Goal: Task Accomplishment & Management: Complete application form

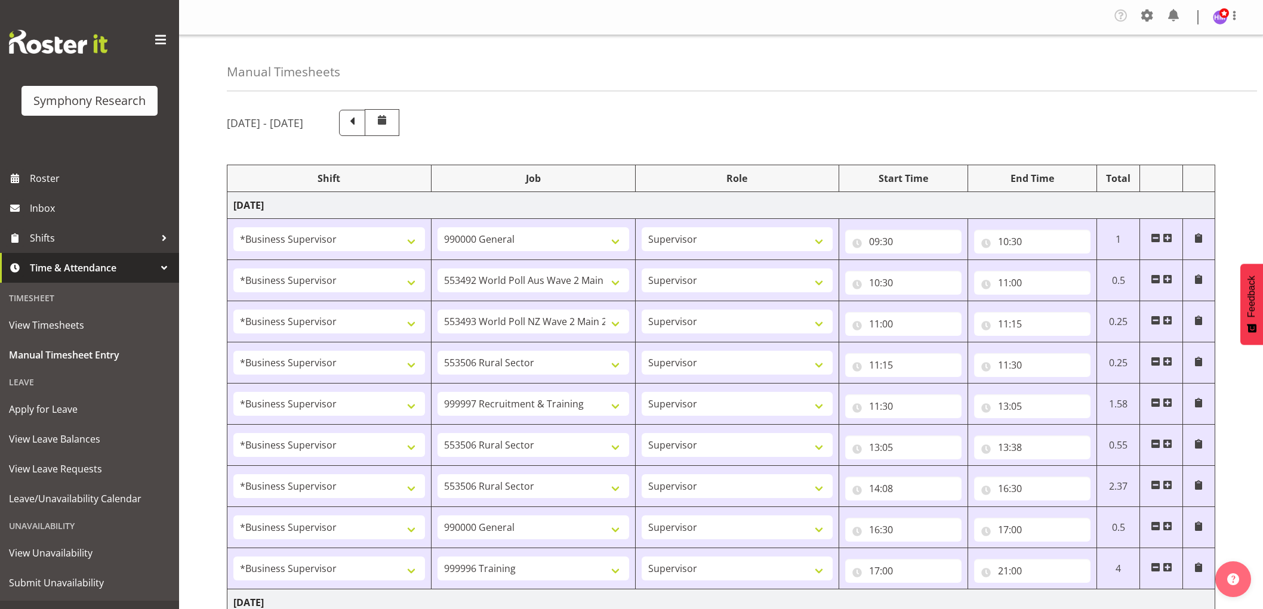
select select "1607"
select select "743"
select select "1607"
select select "10499"
select select "1607"
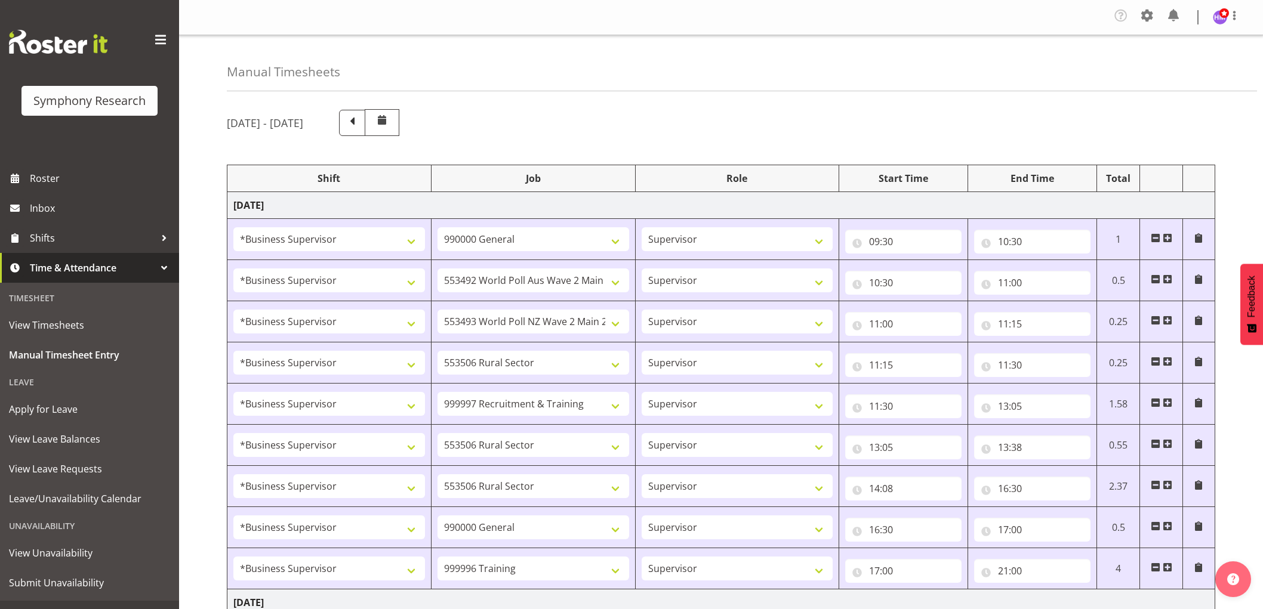
select select "10527"
select select "1607"
select select "10587"
select select "1607"
select select "2379"
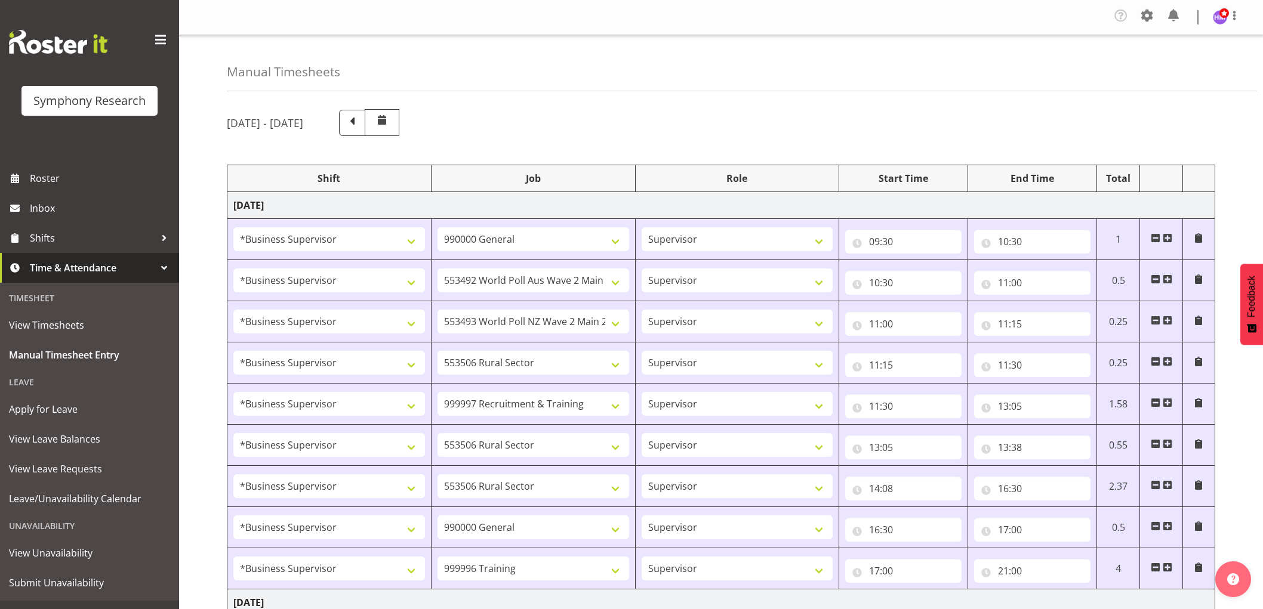
select select "1607"
select select "10587"
select select "1607"
select select "10587"
select select "1607"
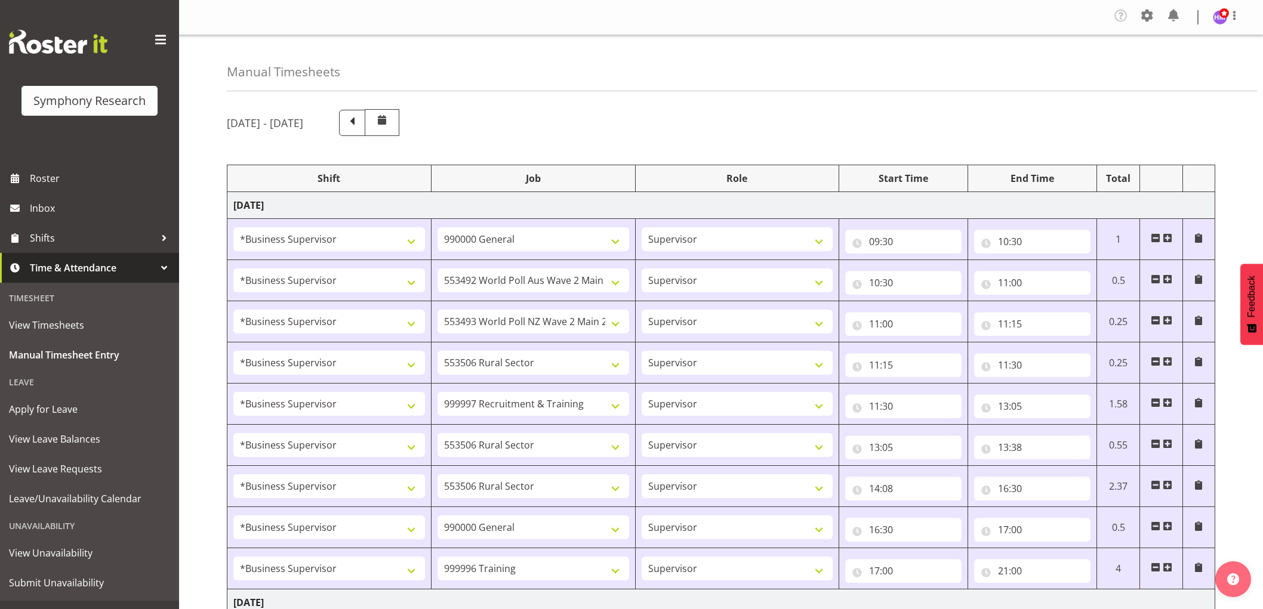
select select "743"
select select "1607"
select select "757"
select select "1607"
select select "2379"
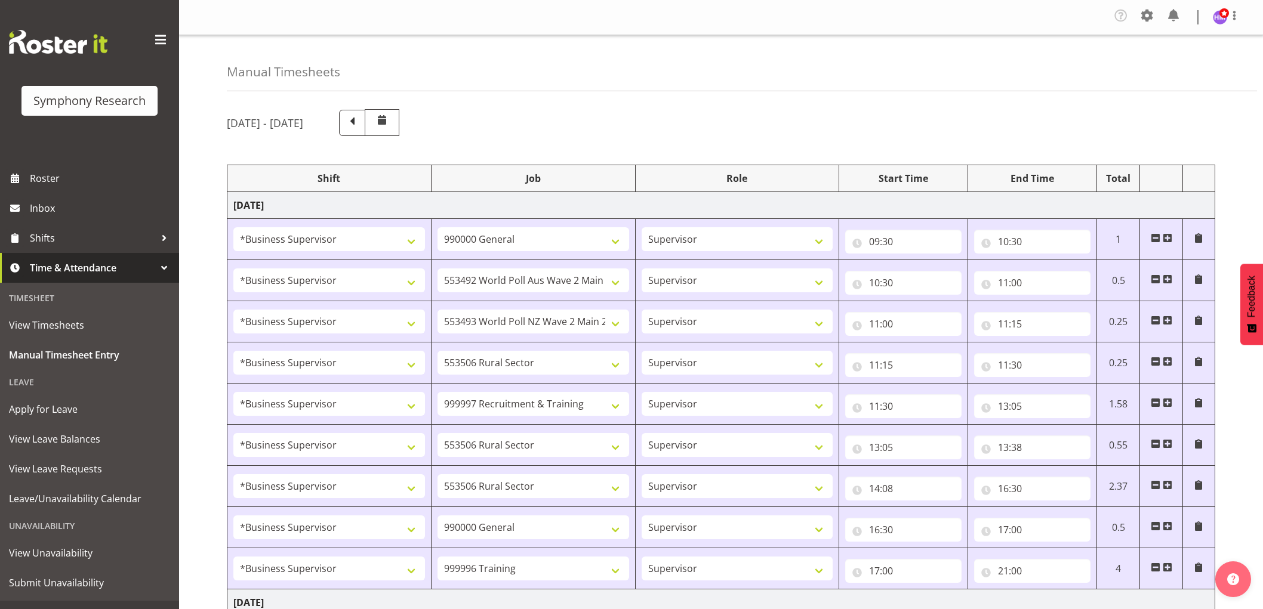
select select "1607"
select select "743"
select select "1607"
select select "10499"
select select "1607"
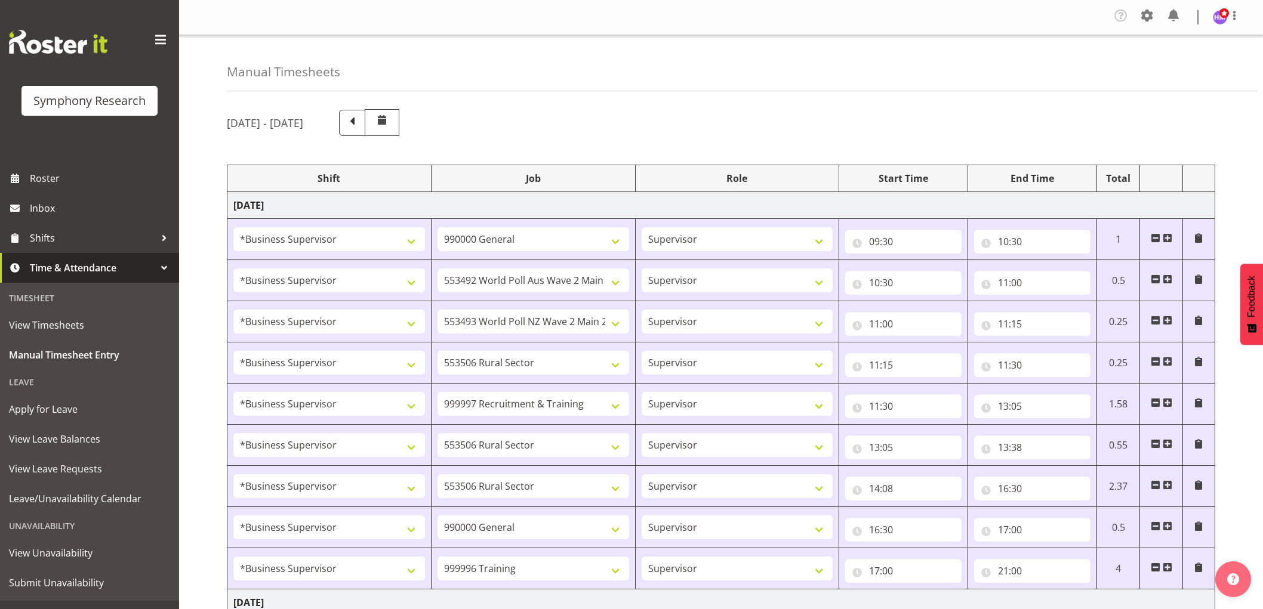
select select "10527"
select select "1607"
select select "10587"
select select "1607"
select select "10633"
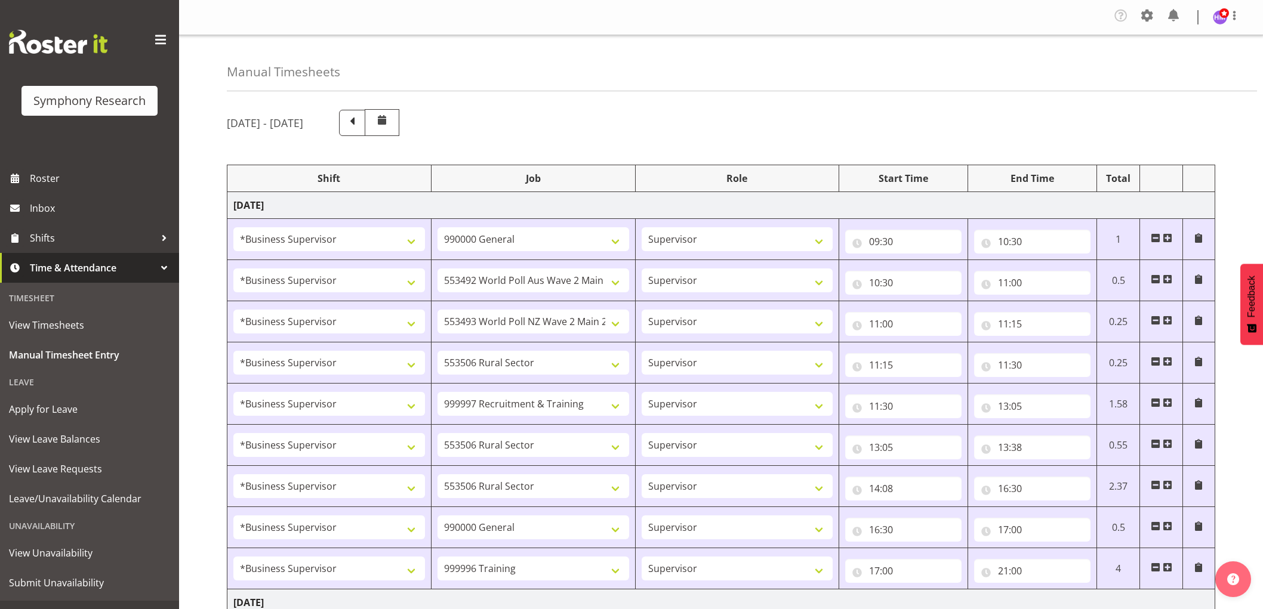
select select "1607"
select select "2379"
select select "1607"
select select "10587"
select select "1607"
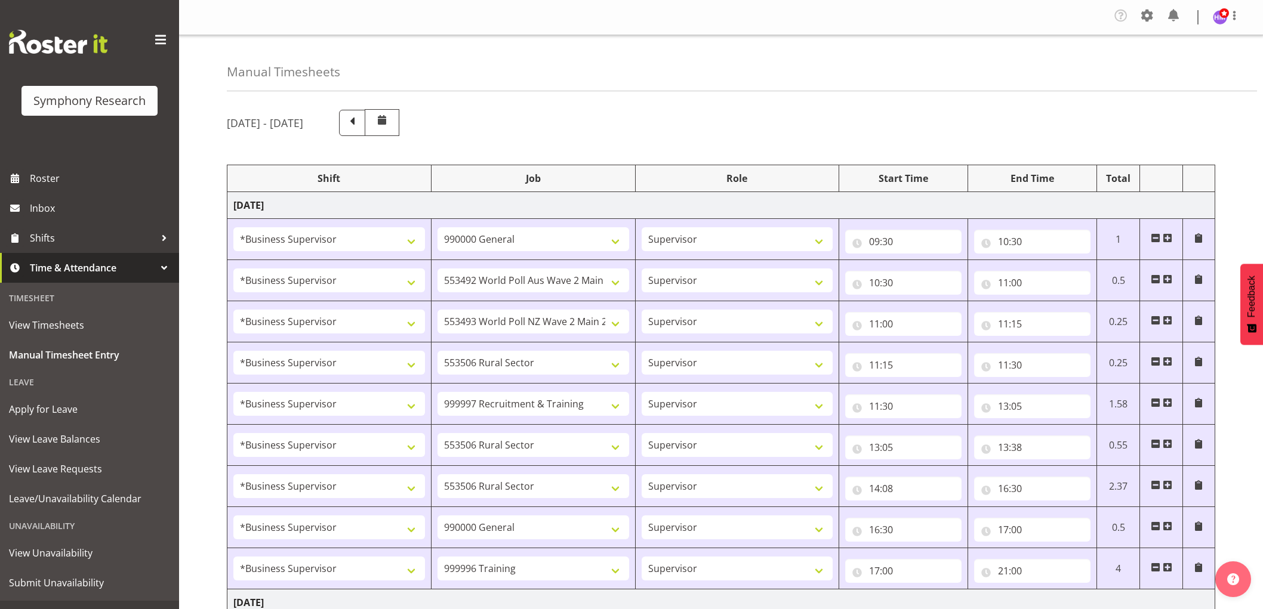
select select "10242"
select select "1607"
select select "757"
select select "1607"
select select "2379"
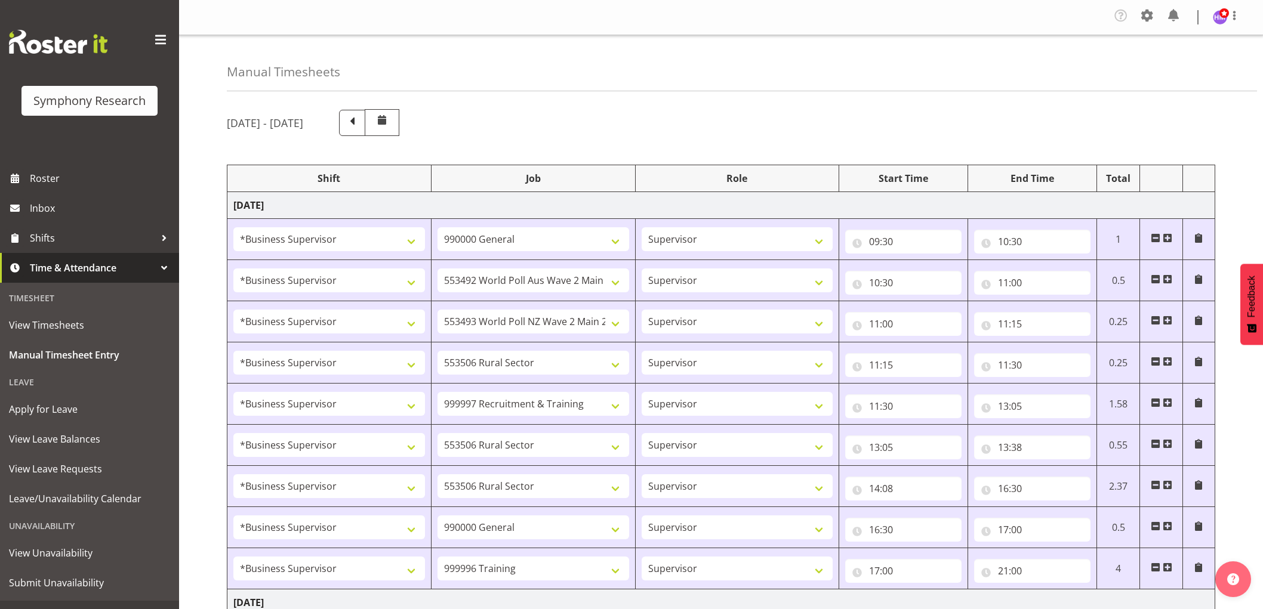
select select "1607"
select select "10587"
select select "1607"
select select "10527"
select select "1607"
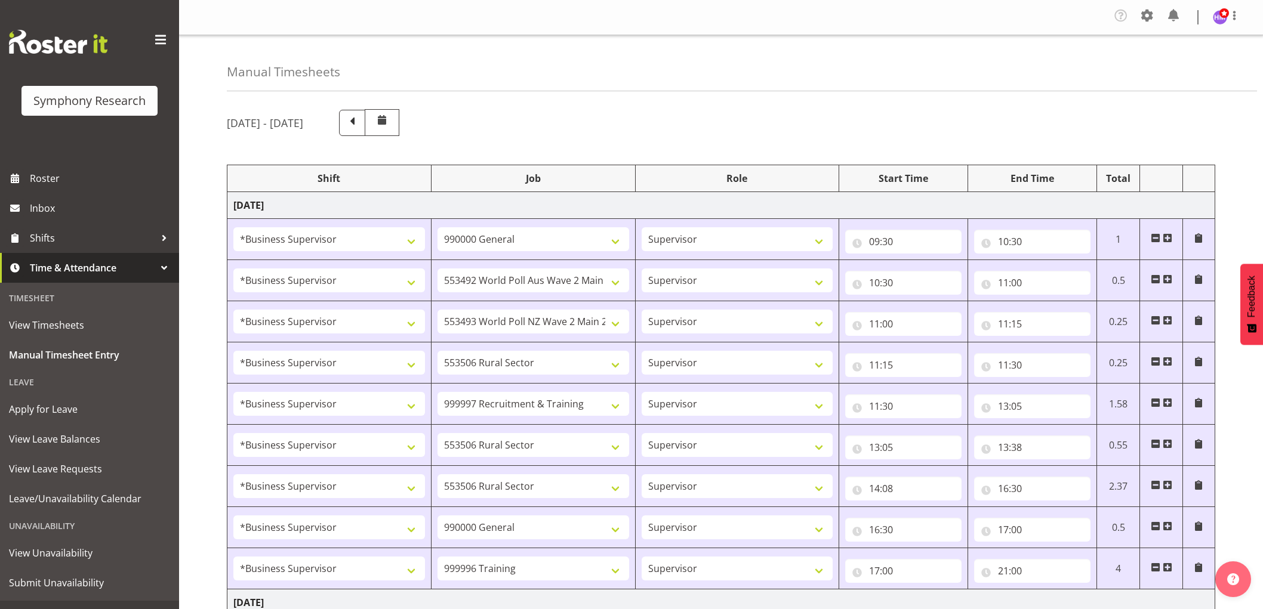
select select "10587"
select select "1607"
select select "743"
select select "1607"
select select "10585"
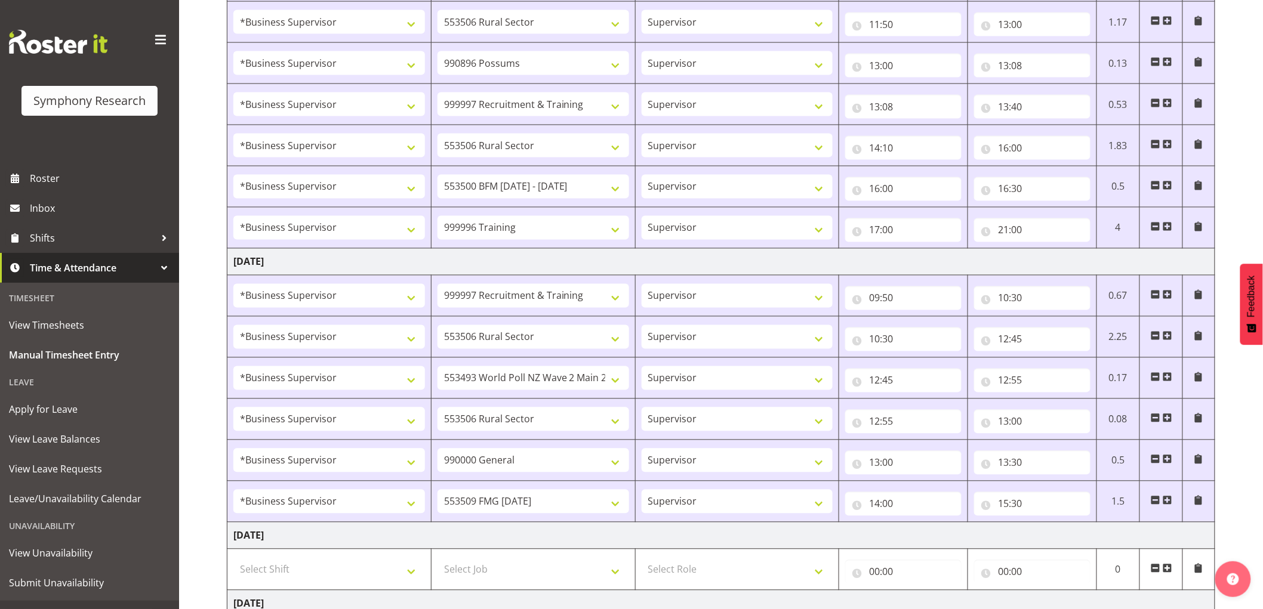
scroll to position [780, 0]
click at [1171, 505] on span at bounding box center [1168, 501] width 10 height 10
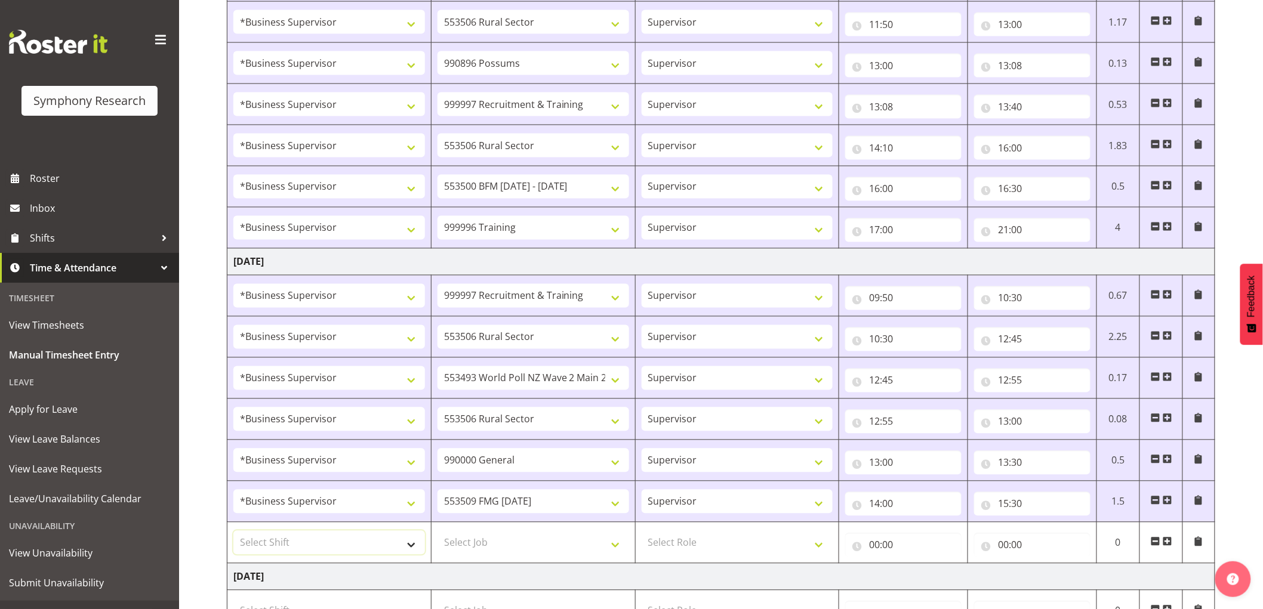
click at [344, 538] on select "Select Shift !!Weekend Residential (Roster IT Shift Label) *Business 9/10am ~ 4…" at bounding box center [329, 543] width 192 height 24
select select "1607"
click at [233, 533] on select "Select Shift !!Weekend Residential (Roster IT Shift Label) *Business 9/10am ~ 4…" at bounding box center [329, 543] width 192 height 24
click at [516, 547] on select "Select Job 550060 IF Admin 553492 World Poll Aus Wave 2 Main 2025 553493 World …" at bounding box center [534, 543] width 192 height 24
select select "10631"
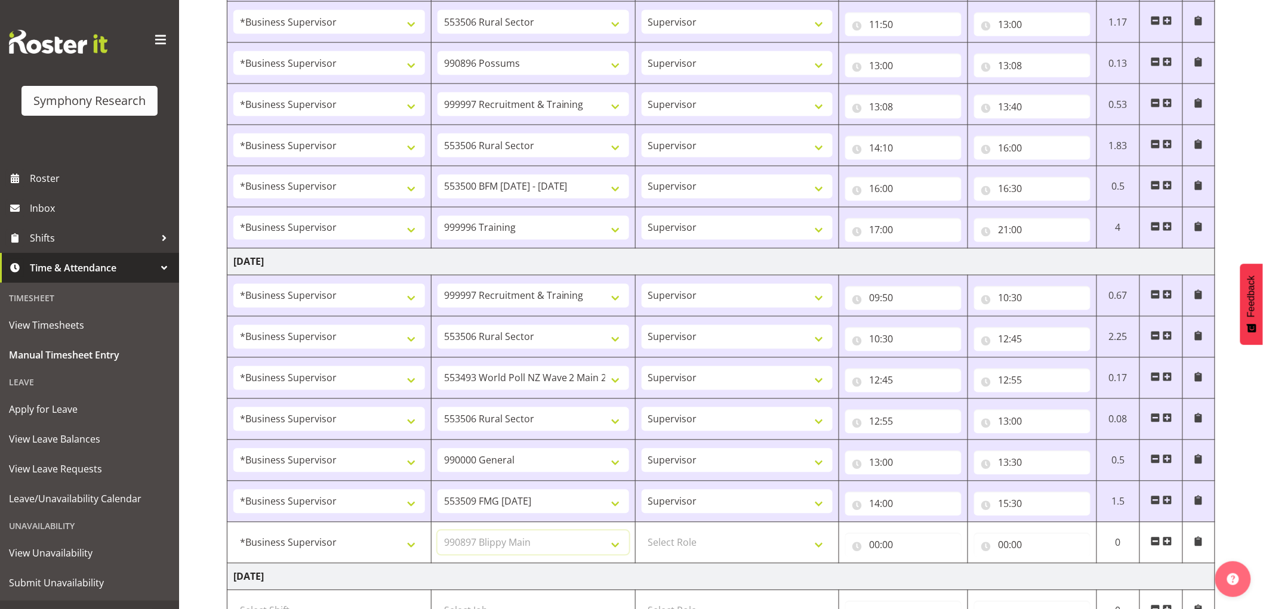
click at [438, 533] on select "Select Job 550060 IF Admin 553492 World Poll Aus Wave 2 Main 2025 553493 World …" at bounding box center [534, 543] width 192 height 24
drag, startPoint x: 677, startPoint y: 538, endPoint x: 692, endPoint y: 568, distance: 33.6
click at [678, 542] on select "Select Role Supervisor Interviewing Briefing" at bounding box center [738, 543] width 192 height 24
select select "45"
click at [642, 533] on select "Select Role Supervisor Interviewing Briefing" at bounding box center [738, 543] width 192 height 24
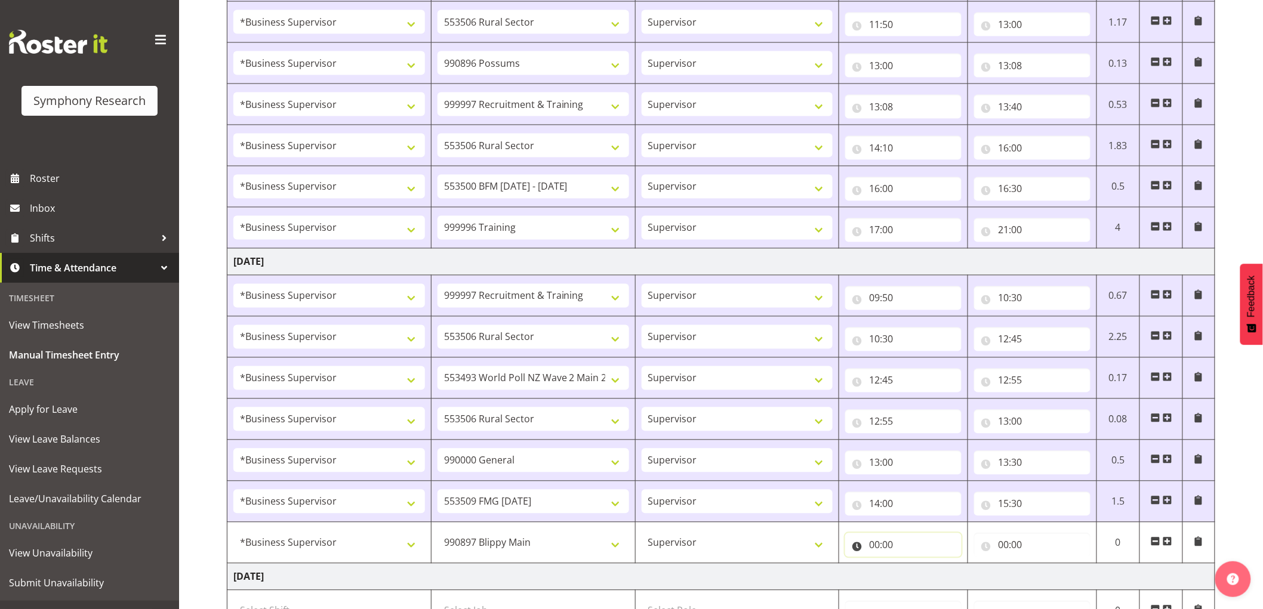
click at [902, 544] on input "00:00" at bounding box center [903, 546] width 116 height 24
drag, startPoint x: 908, startPoint y: 575, endPoint x: 917, endPoint y: 580, distance: 9.6
click at [910, 577] on div "00 01 02 03 04 05 06 07 08 09 10 11 12 13 14 15 16 17 18 19 20 21 22 23 : 00 01…" at bounding box center [940, 580] width 191 height 30
click at [927, 581] on select "00 01 02 03 04 05 06 07 08 09 10 11 12 13 14 15 16 17 18 19 20 21 22 23" at bounding box center [926, 577] width 27 height 24
select select "15"
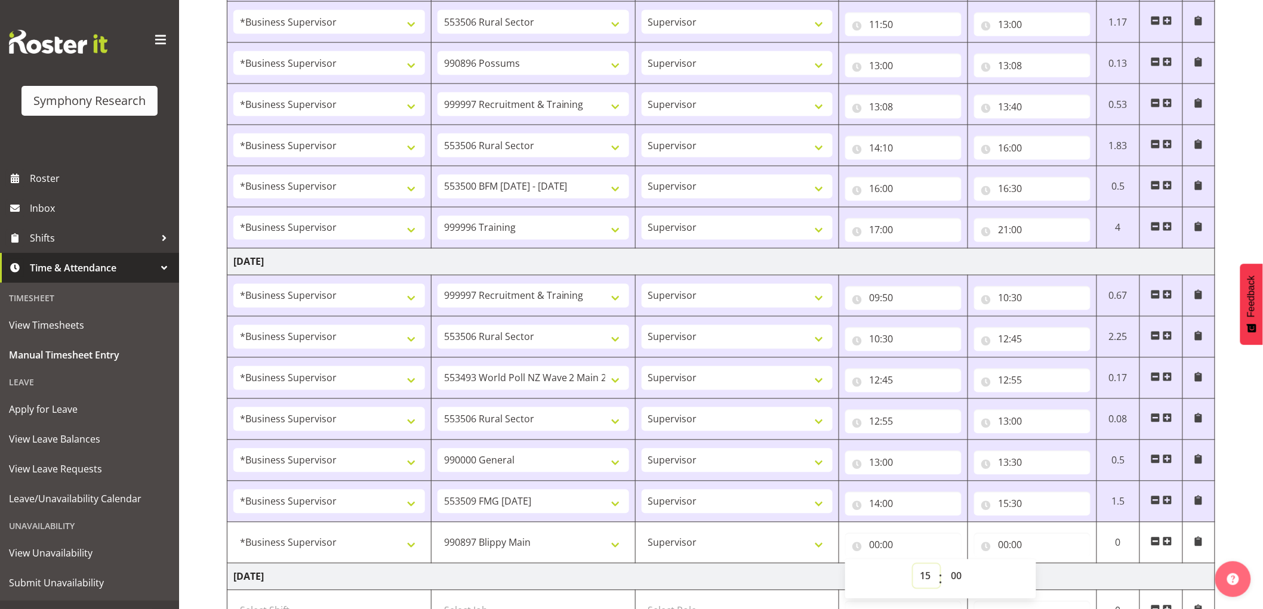
click at [913, 566] on select "00 01 02 03 04 05 06 07 08 09 10 11 12 13 14 15 16 17 18 19 20 21 22 23" at bounding box center [926, 577] width 27 height 24
type input "15:00"
click at [959, 581] on select "00 01 02 03 04 05 06 07 08 09 10 11 12 13 14 15 16 17 18 19 20 21 22 23 24 25 2…" at bounding box center [957, 577] width 27 height 24
select select "30"
click at [944, 566] on select "00 01 02 03 04 05 06 07 08 09 10 11 12 13 14 15 16 17 18 19 20 21 22 23 24 25 2…" at bounding box center [957, 577] width 27 height 24
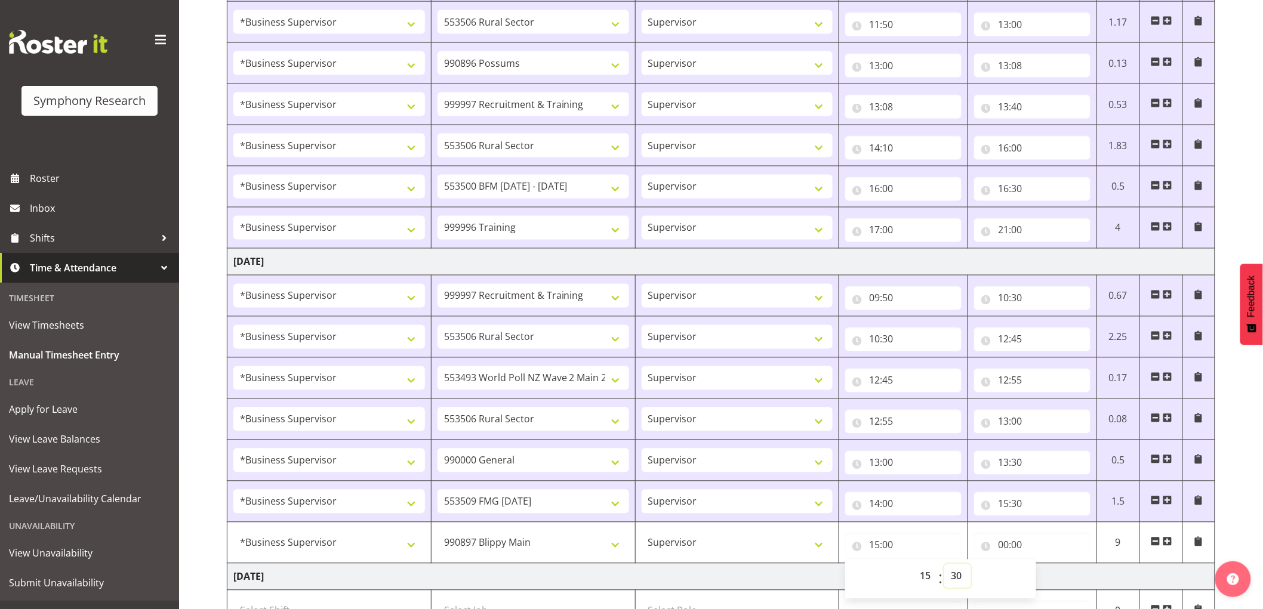
type input "15:30"
click at [1003, 549] on input "00:00" at bounding box center [1032, 546] width 116 height 24
drag, startPoint x: 1058, startPoint y: 577, endPoint x: 1085, endPoint y: 579, distance: 27.5
click at [1071, 577] on div "00 01 02 03 04 05 06 07 08 09 10 11 12 13 14 15 16 17 18 19 20 21 22 23 : 00 01…" at bounding box center [1069, 580] width 191 height 30
select select "16"
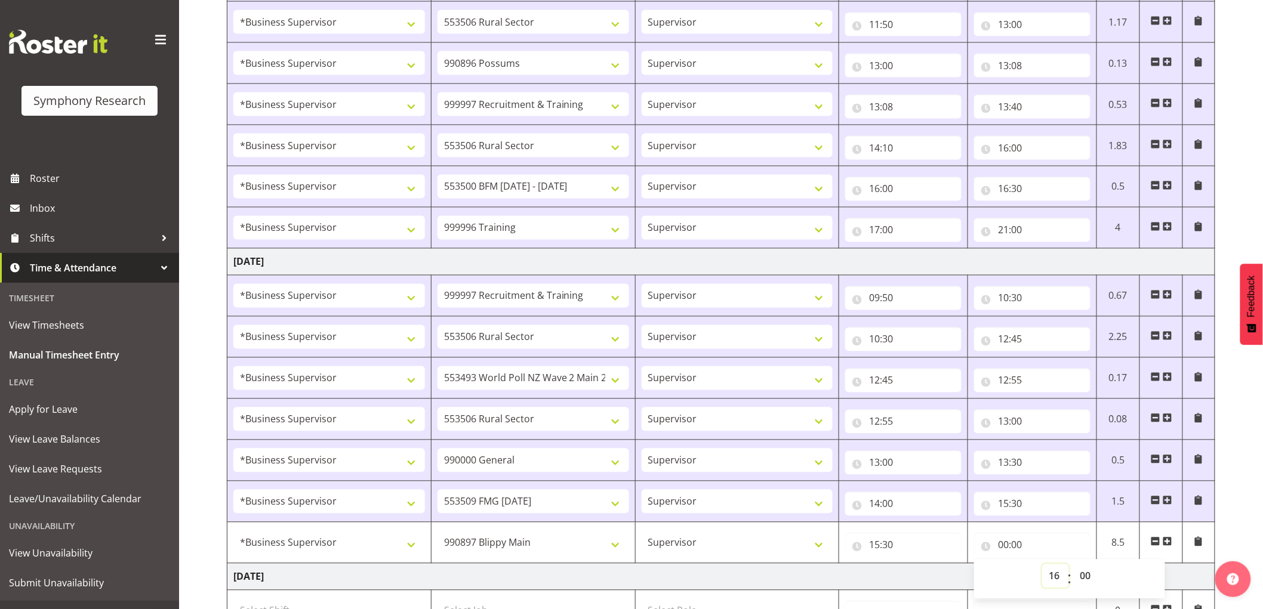
click at [1042, 566] on select "00 01 02 03 04 05 06 07 08 09 10 11 12 13 14 15 16 17 18 19 20 21 22 23" at bounding box center [1055, 577] width 27 height 24
type input "16:00"
click at [908, 575] on td "Thursday 11th September 2025" at bounding box center [721, 577] width 988 height 27
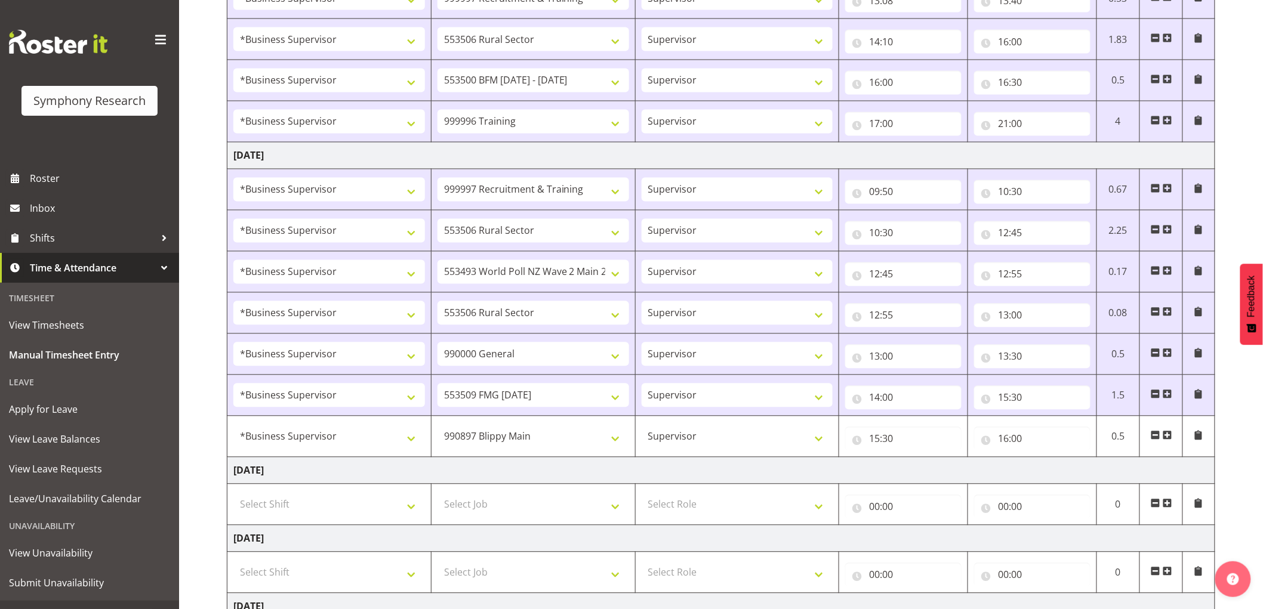
scroll to position [1086, 0]
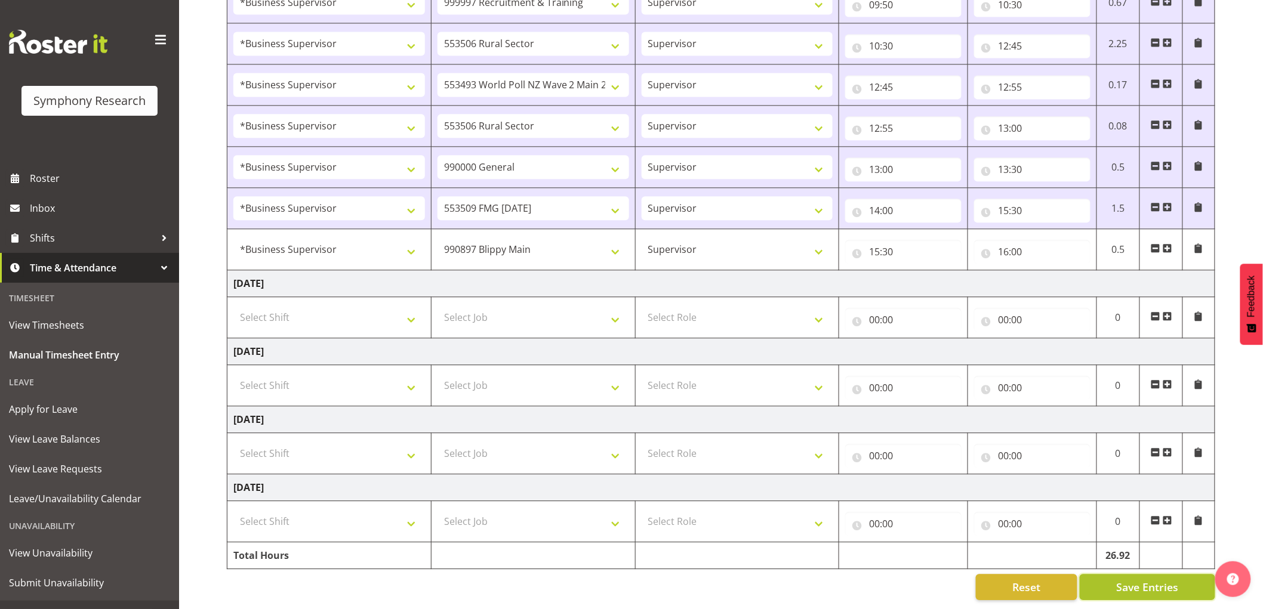
click at [1177, 580] on span "Save Entries" at bounding box center [1147, 588] width 62 height 16
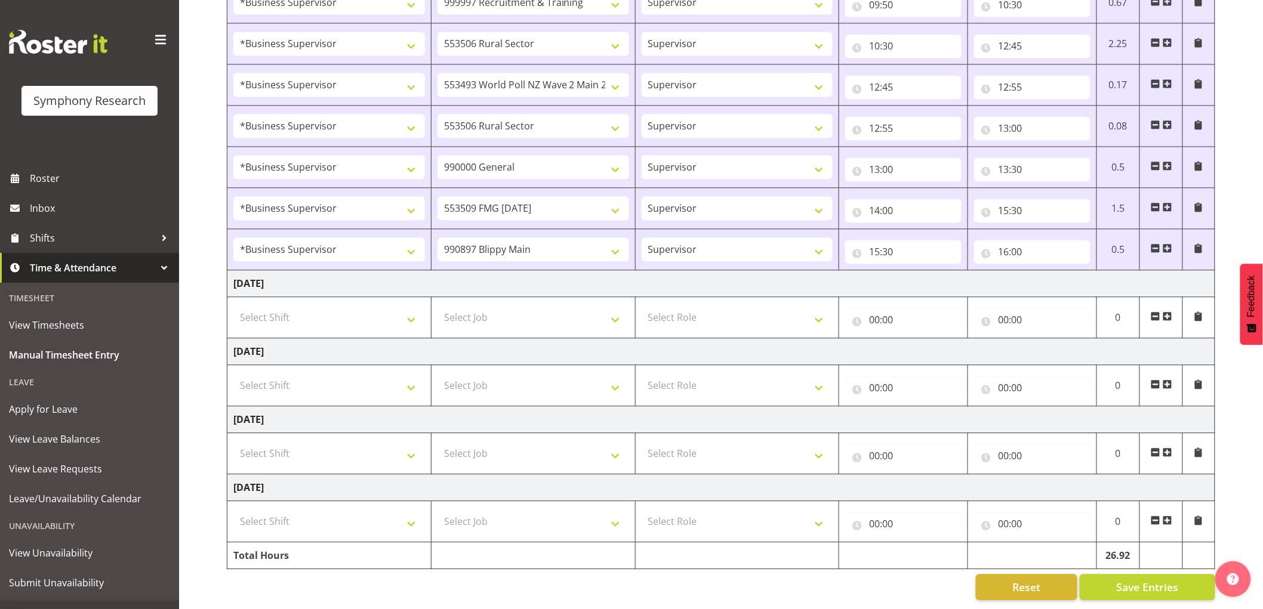
click at [1167, 244] on span at bounding box center [1168, 249] width 10 height 10
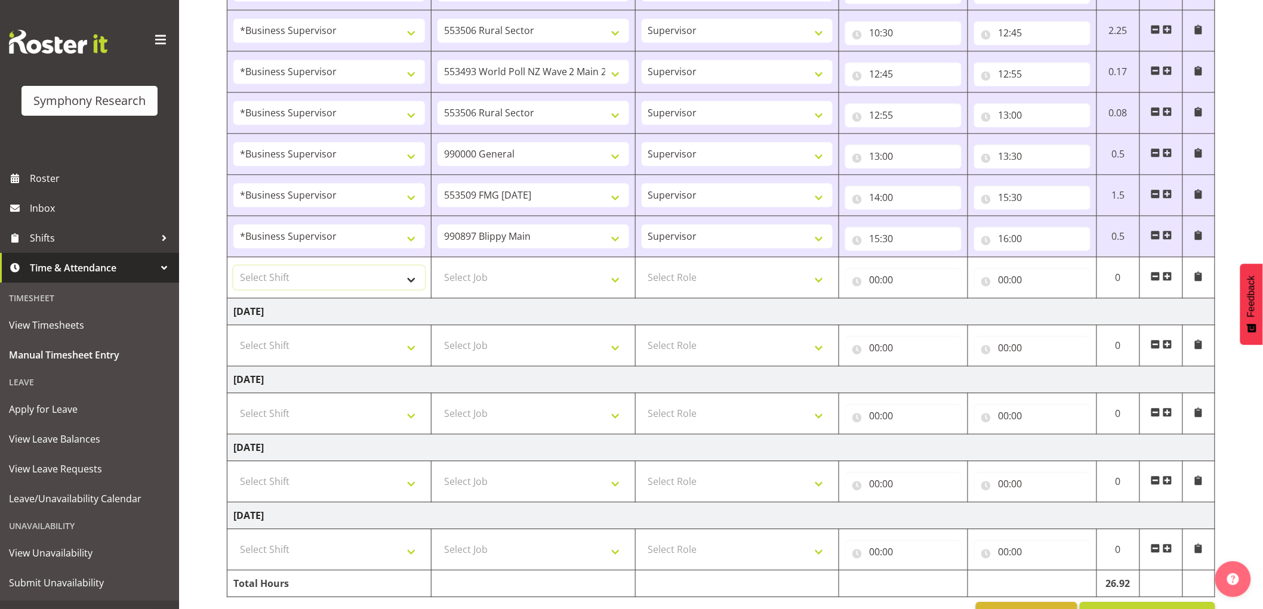
click at [365, 284] on select "Select Shift !!Weekend Residential (Roster IT Shift Label) *Business 9/10am ~ 4…" at bounding box center [329, 278] width 192 height 24
select select "1607"
click at [233, 268] on select "Select Shift !!Weekend Residential (Roster IT Shift Label) *Business 9/10am ~ 4…" at bounding box center [329, 278] width 192 height 24
click at [520, 273] on select "Select Job 550060 IF Admin 553492 World Poll Aus Wave 2 Main 2025 553493 World …" at bounding box center [534, 278] width 192 height 24
select select "10242"
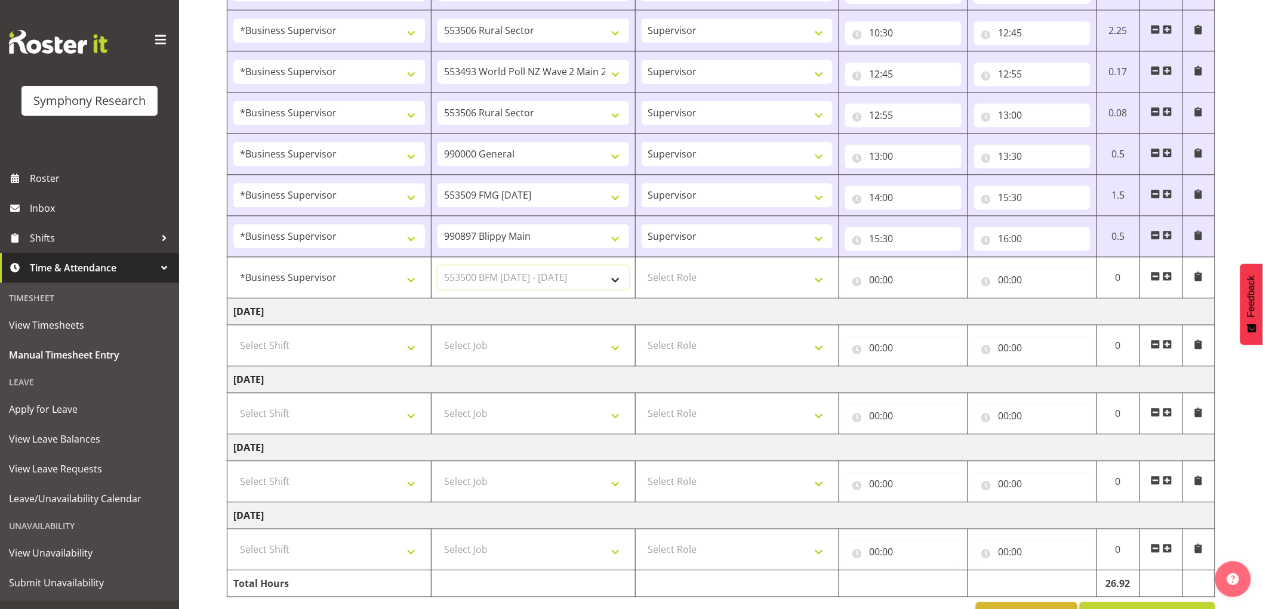
click at [438, 268] on select "Select Job 550060 IF Admin 553492 World Poll Aus Wave 2 Main 2025 553493 World …" at bounding box center [534, 278] width 192 height 24
drag, startPoint x: 692, startPoint y: 275, endPoint x: 699, endPoint y: 290, distance: 16.3
click at [692, 275] on select "Select Role Supervisor Interviewing Briefing" at bounding box center [738, 278] width 192 height 24
select select "45"
click at [642, 268] on select "Select Role Supervisor Interviewing Briefing" at bounding box center [738, 278] width 192 height 24
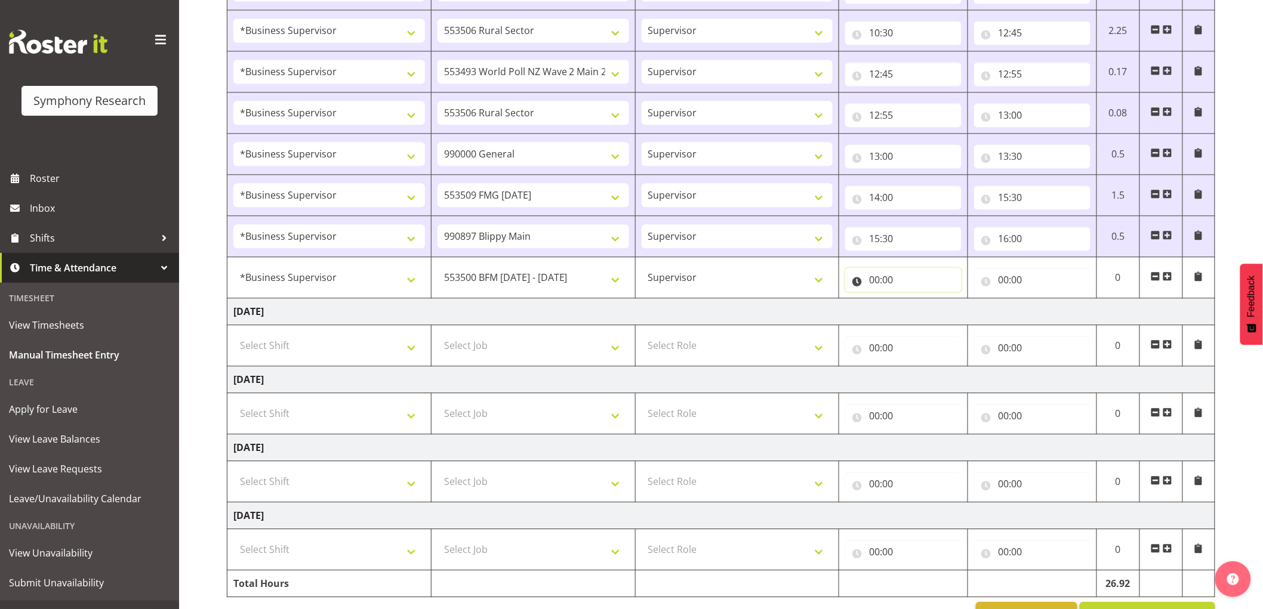
drag, startPoint x: 890, startPoint y: 277, endPoint x: 908, endPoint y: 319, distance: 46.0
click at [892, 277] on input "00:00" at bounding box center [903, 280] width 116 height 24
click at [914, 309] on select "00 01 02 03 04 05 06 07 08 09 10 11 12 13 14 15 16 17 18 19 20 21 22 23" at bounding box center [926, 311] width 27 height 24
select select "16"
click at [913, 301] on select "00 01 02 03 04 05 06 07 08 09 10 11 12 13 14 15 16 17 18 19 20 21 22 23" at bounding box center [926, 311] width 27 height 24
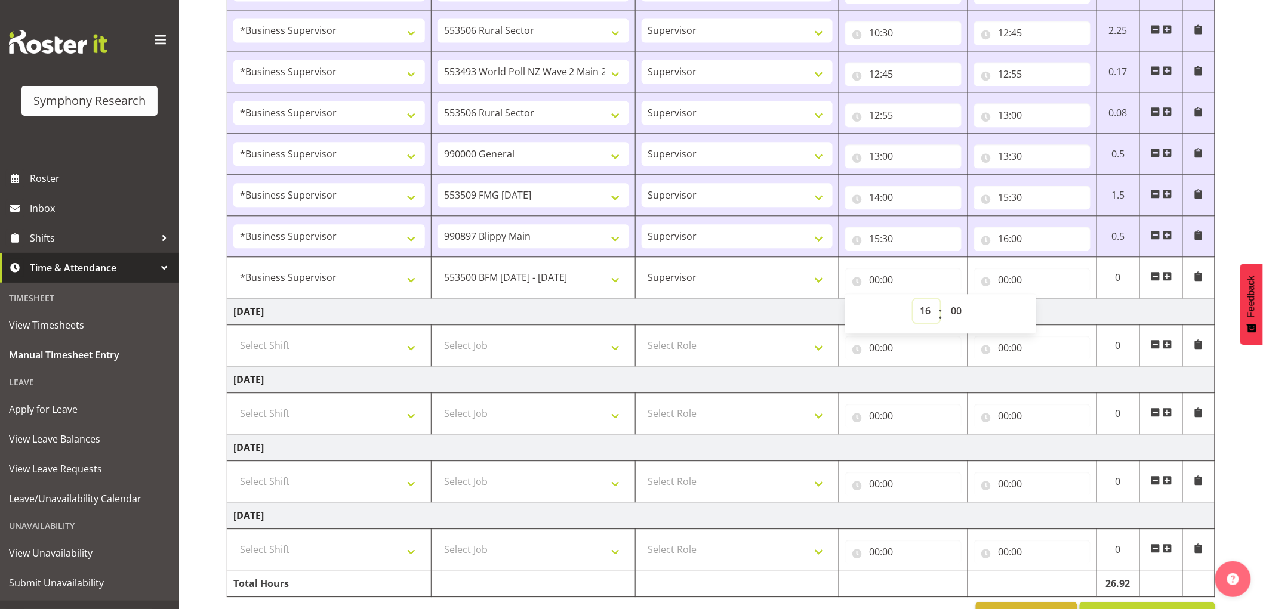
type input "16:00"
click at [1007, 284] on input "00:00" at bounding box center [1032, 280] width 116 height 24
click at [1063, 317] on select "00 01 02 03 04 05 06 07 08 09 10 11 12 13 14 15 16 17 18 19 20 21 22 23" at bounding box center [1055, 311] width 27 height 24
select select "16"
click at [1042, 301] on select "00 01 02 03 04 05 06 07 08 09 10 11 12 13 14 15 16 17 18 19 20 21 22 23" at bounding box center [1055, 311] width 27 height 24
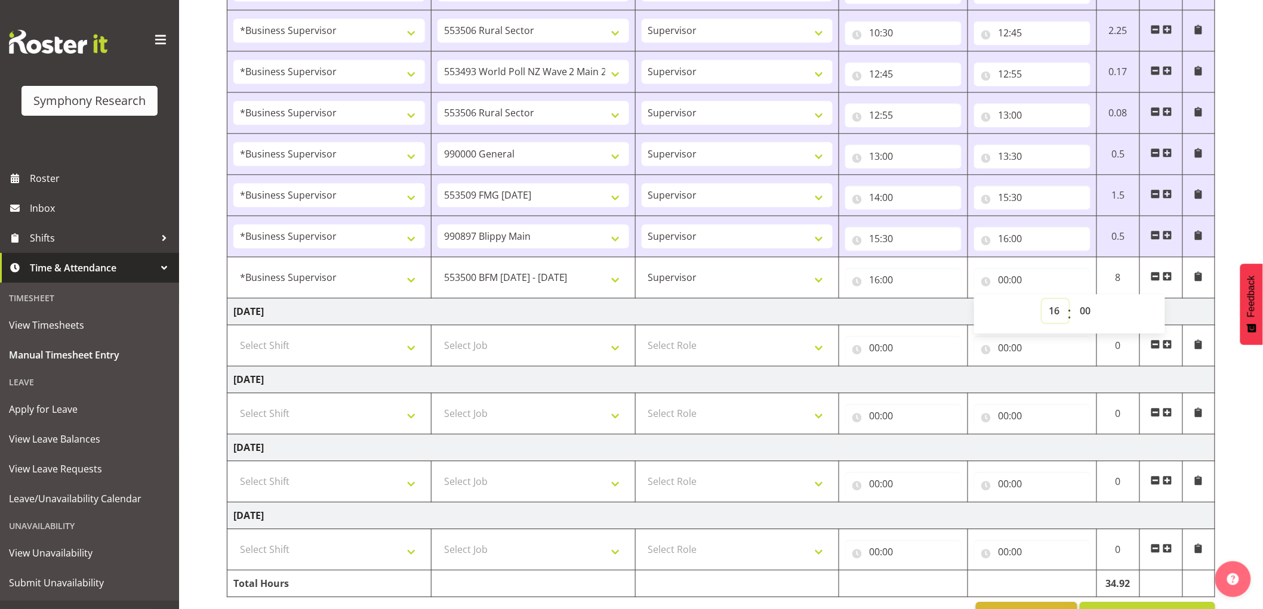
type input "16:00"
drag, startPoint x: 1088, startPoint y: 319, endPoint x: 1071, endPoint y: 347, distance: 33.0
click at [1081, 334] on div "00 01 02 03 04 05 06 07 08 09 10 11 12 13 14 15 16 17 18 19 20 21 22 23 : 00 01…" at bounding box center [1069, 313] width 191 height 39
select select "30"
click at [1073, 301] on select "00 01 02 03 04 05 06 07 08 09 10 11 12 13 14 15 16 17 18 19 20 21 22 23 24 25 2…" at bounding box center [1086, 311] width 27 height 24
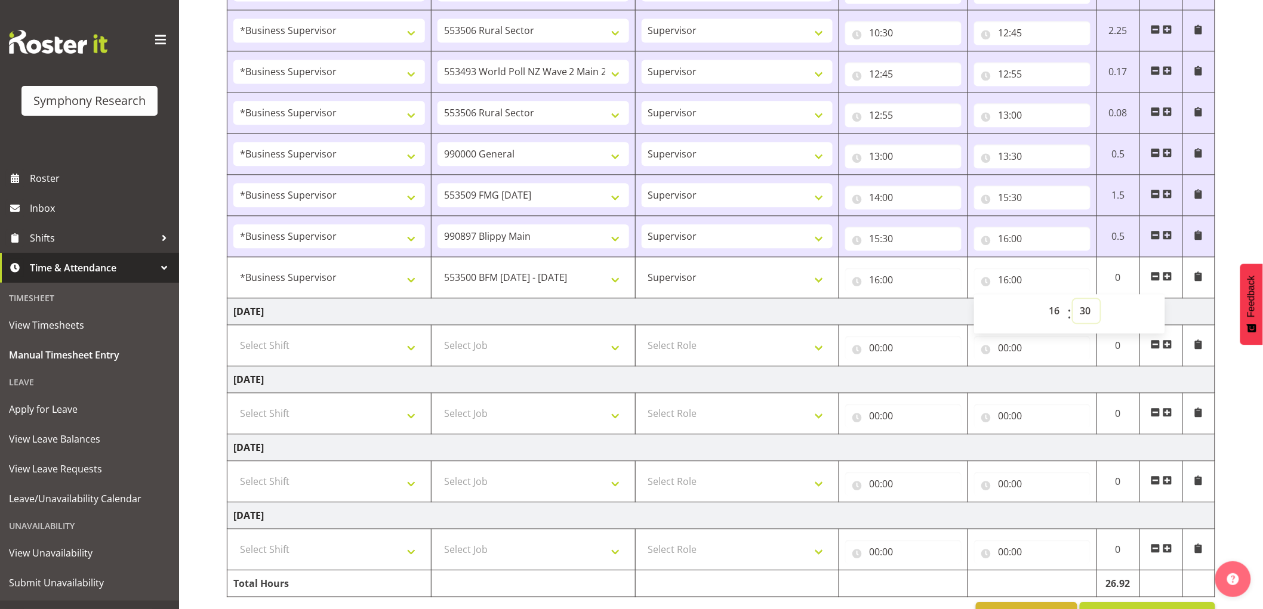
type input "16:30"
click at [1170, 279] on span at bounding box center [1168, 277] width 10 height 10
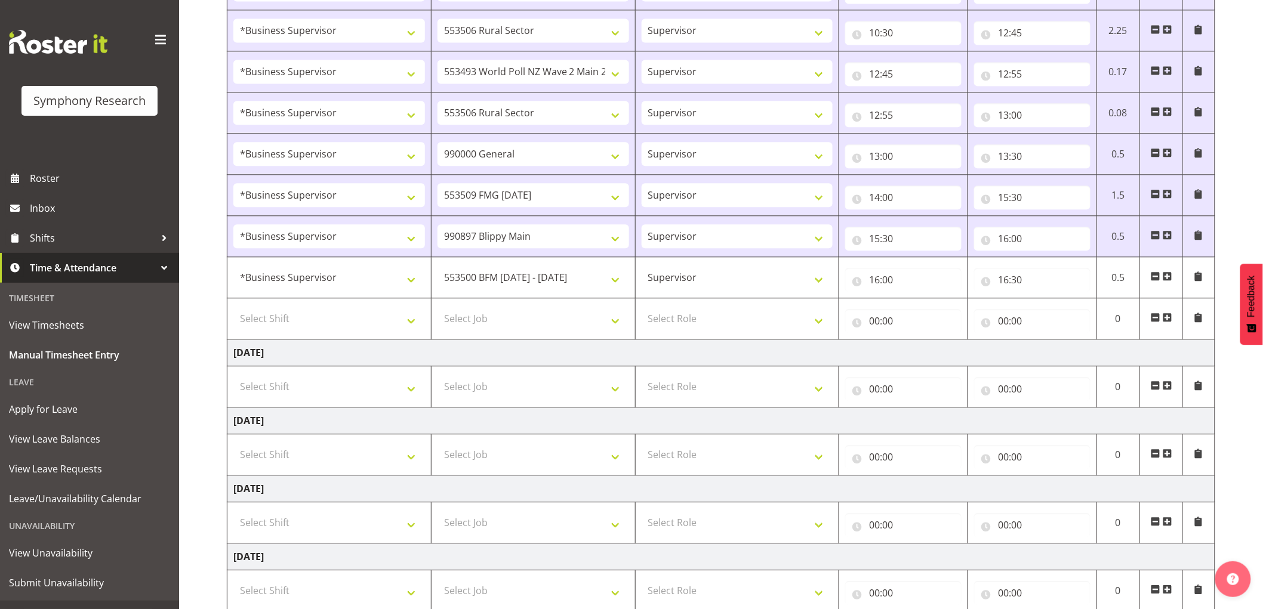
click at [312, 308] on td "Select Shift !!Weekend Residential (Roster IT Shift Label) *Business 9/10am ~ 4…" at bounding box center [329, 318] width 204 height 41
click at [312, 315] on select "Select Shift !!Weekend Residential (Roster IT Shift Label) *Business 9/10am ~ 4…" at bounding box center [329, 319] width 192 height 24
select select "1607"
click at [233, 309] on select "Select Shift !!Weekend Residential (Roster IT Shift Label) *Business 9/10am ~ 4…" at bounding box center [329, 319] width 192 height 24
click at [529, 337] on td "Select Job 550060 IF Admin 553492 World Poll Aus Wave 2 Main 2025 553493 World …" at bounding box center [533, 318] width 204 height 41
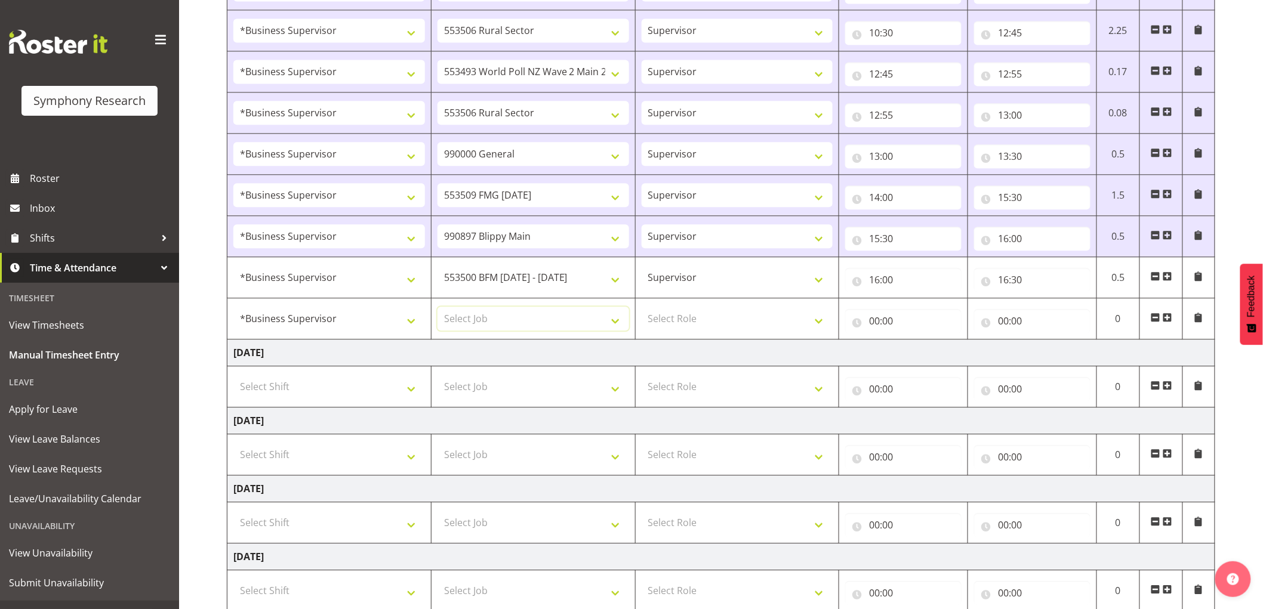
drag, startPoint x: 529, startPoint y: 331, endPoint x: 501, endPoint y: 341, distance: 29.8
click at [524, 334] on td "Select Job 550060 IF Admin 553492 World Poll Aus Wave 2 Main 2025 553493 World …" at bounding box center [533, 318] width 204 height 41
select select "10587"
click at [438, 309] on select "Select Job 550060 IF Admin 553492 World Poll Aus Wave 2 Main 2025 553493 World …" at bounding box center [534, 319] width 192 height 24
drag, startPoint x: 669, startPoint y: 323, endPoint x: 676, endPoint y: 332, distance: 11.1
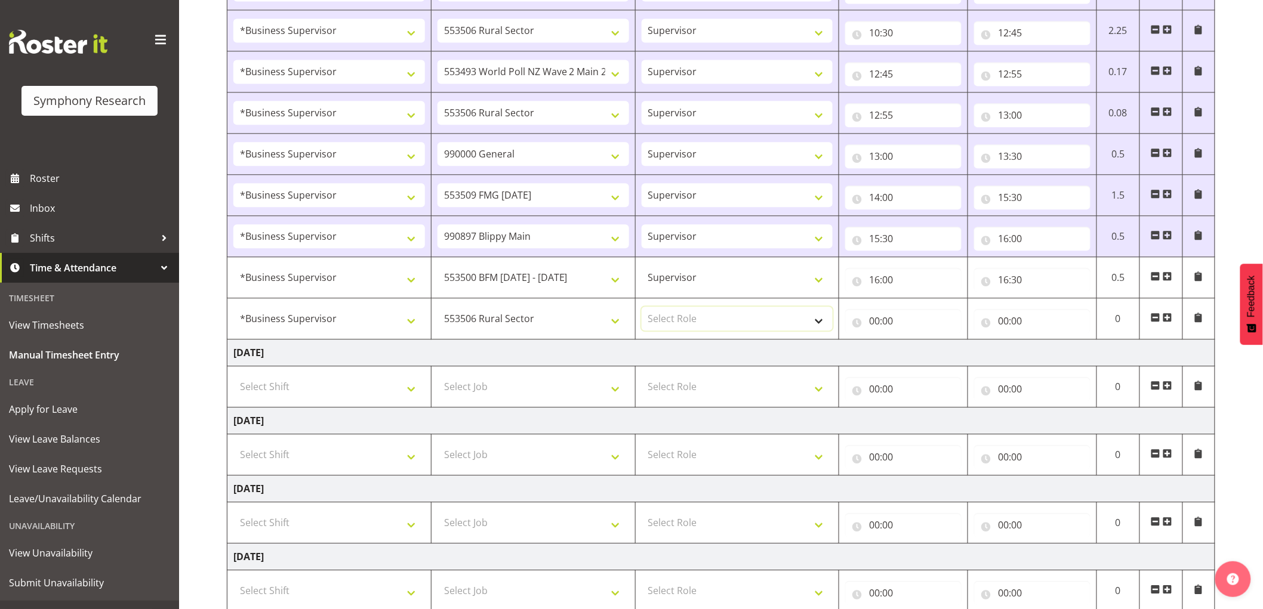
click at [669, 323] on select "Select Role Supervisor Interviewing Briefing" at bounding box center [738, 319] width 192 height 24
select select "45"
click at [642, 309] on select "Select Role Supervisor Interviewing Briefing" at bounding box center [738, 319] width 192 height 24
drag, startPoint x: 880, startPoint y: 318, endPoint x: 885, endPoint y: 346, distance: 29.0
click at [880, 318] on input "00:00" at bounding box center [903, 321] width 116 height 24
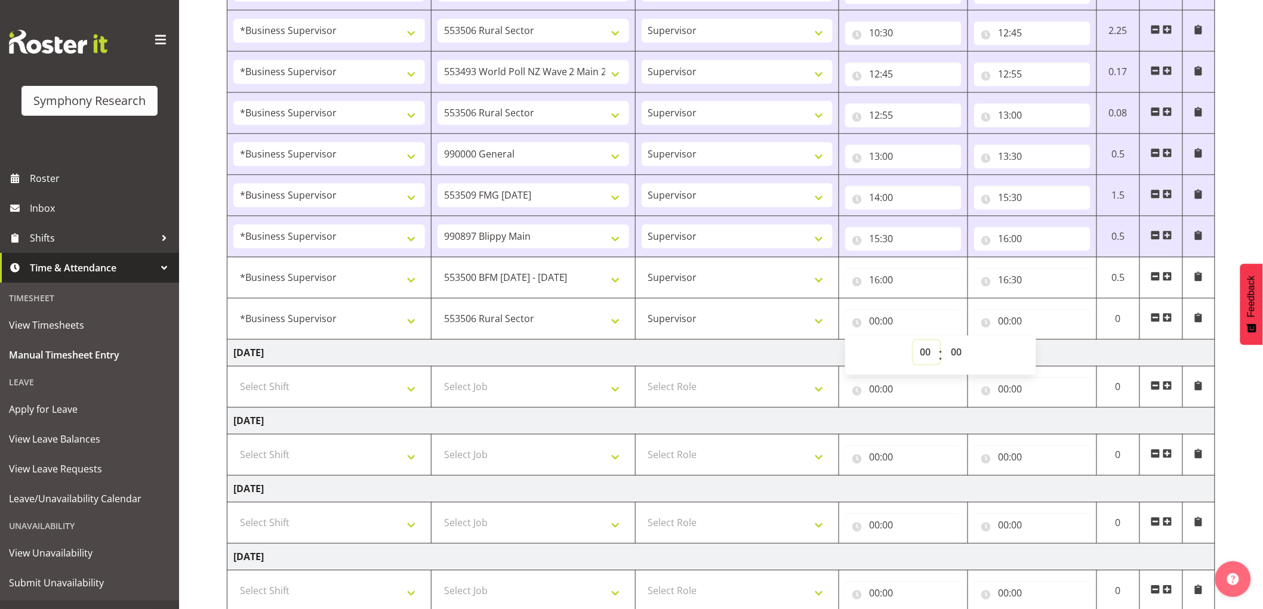
drag, startPoint x: 916, startPoint y: 356, endPoint x: 926, endPoint y: 368, distance: 15.8
click at [917, 358] on select "00 01 02 03 04 05 06 07 08 09 10 11 12 13 14 15 16 17 18 19 20 21 22 23" at bounding box center [926, 352] width 27 height 24
select select "16"
click at [913, 343] on select "00 01 02 03 04 05 06 07 08 09 10 11 12 13 14 15 16 17 18 19 20 21 22 23" at bounding box center [926, 352] width 27 height 24
type input "16:00"
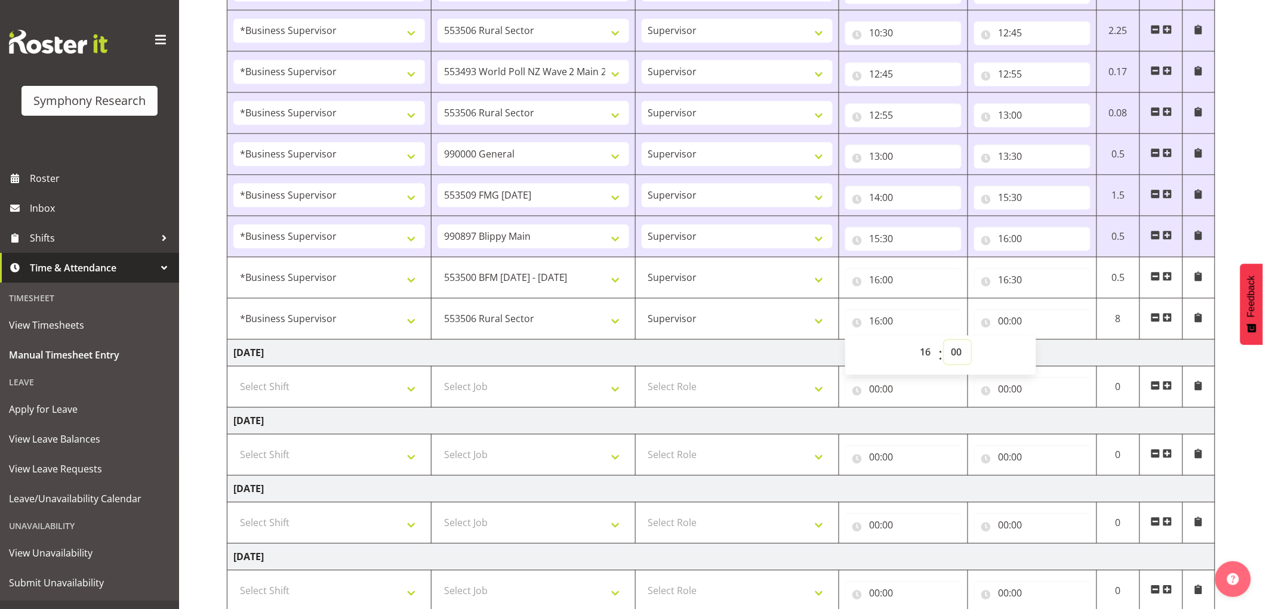
drag, startPoint x: 958, startPoint y: 347, endPoint x: 960, endPoint y: 369, distance: 22.2
click at [958, 347] on select "00 01 02 03 04 05 06 07 08 09 10 11 12 13 14 15 16 17 18 19 20 21 22 23 24 25 2…" at bounding box center [957, 352] width 27 height 24
select select "30"
click at [944, 343] on select "00 01 02 03 04 05 06 07 08 09 10 11 12 13 14 15 16 17 18 19 20 21 22 23 24 25 2…" at bounding box center [957, 352] width 27 height 24
type input "16:30"
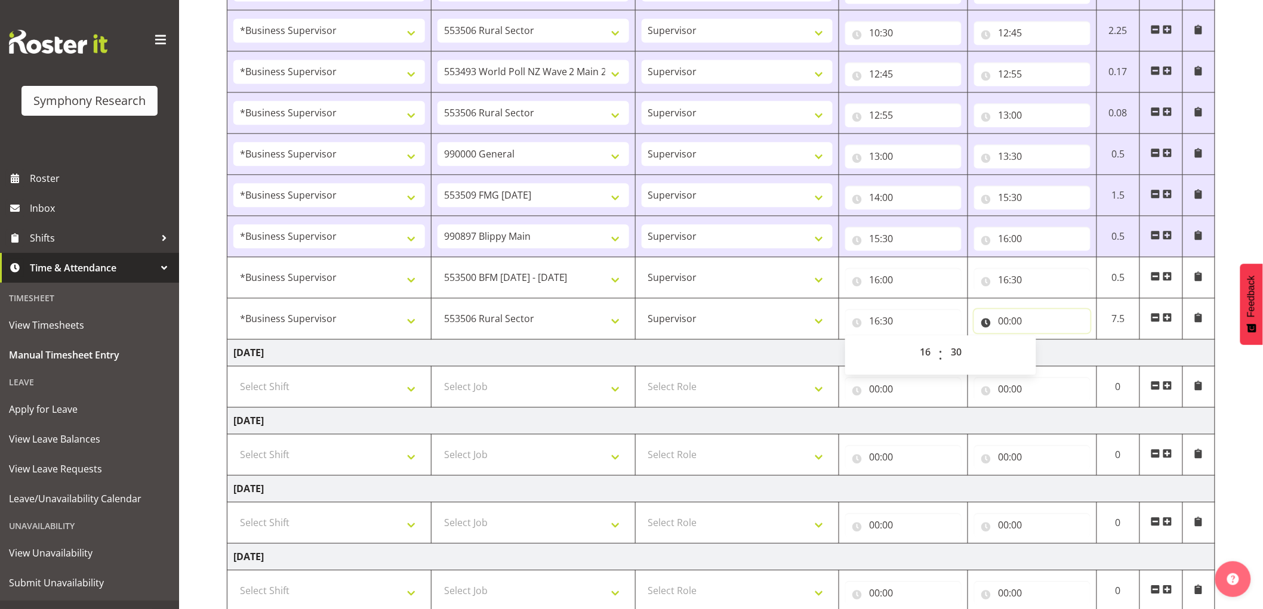
click at [1005, 321] on input "00:00" at bounding box center [1032, 321] width 116 height 24
click at [1063, 362] on select "00 01 02 03 04 05 06 07 08 09 10 11 12 13 14 15 16 17 18 19 20 21 22 23" at bounding box center [1055, 352] width 27 height 24
select select "21"
click at [1042, 343] on select "00 01 02 03 04 05 06 07 08 09 10 11 12 13 14 15 16 17 18 19 20 21 22 23" at bounding box center [1055, 352] width 27 height 24
type input "21:00"
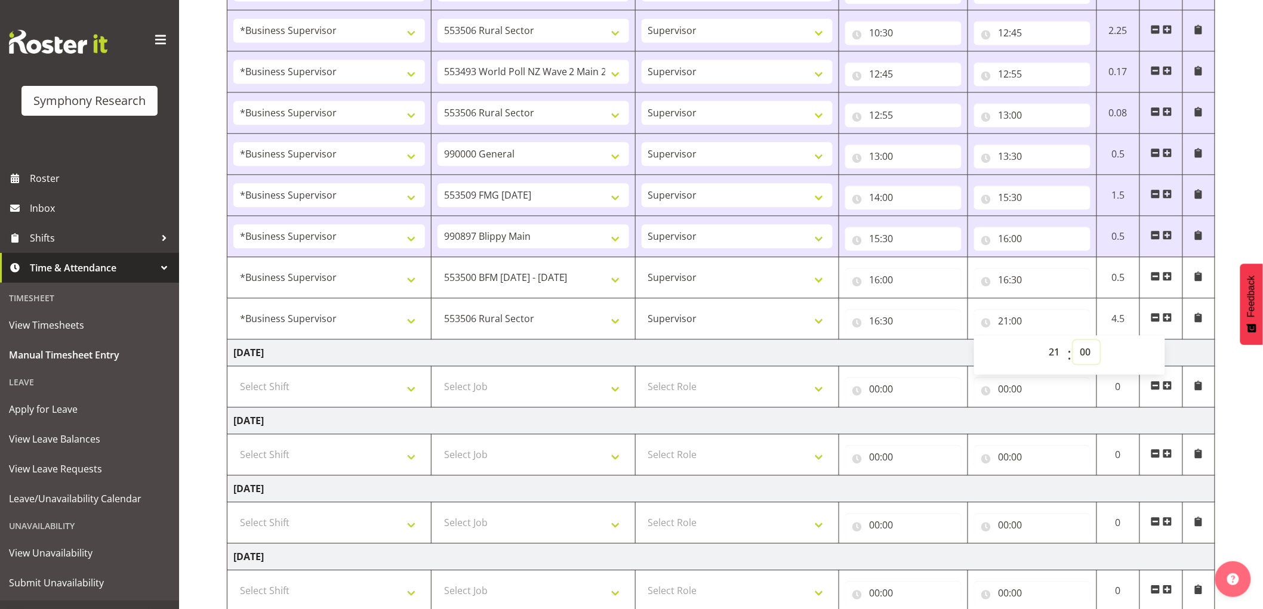
click at [1083, 362] on select "00 01 02 03 04 05 06 07 08 09 10 11 12 13 14 15 16 17 18 19 20 21 22 23 24 25 2…" at bounding box center [1086, 352] width 27 height 24
select select "10"
click at [1073, 343] on select "00 01 02 03 04 05 06 07 08 09 10 11 12 13 14 15 16 17 18 19 20 21 22 23 24 25 2…" at bounding box center [1086, 352] width 27 height 24
type input "21:10"
click at [906, 359] on td "Thursday 11th September 2025" at bounding box center [721, 353] width 988 height 27
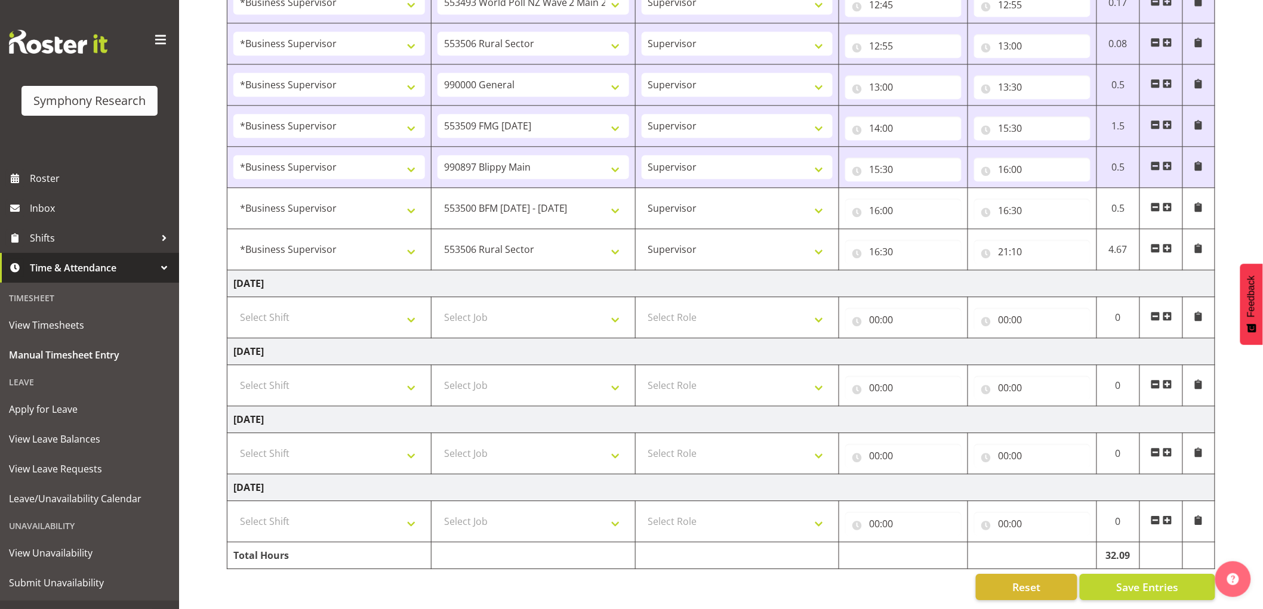
scroll to position [1168, 0]
click at [1121, 580] on span "Save Entries" at bounding box center [1147, 588] width 62 height 16
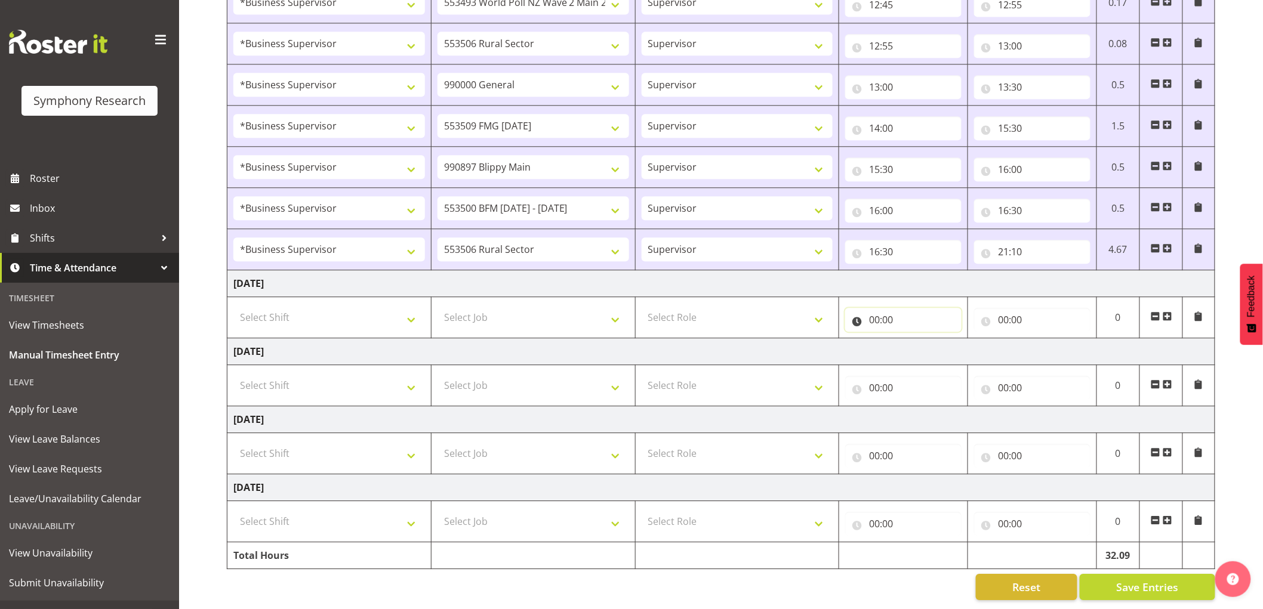
click at [894, 312] on input "00:00" at bounding box center [903, 320] width 116 height 24
click at [924, 339] on select "00 01 02 03 04 05 06 07 08 09 10 11 12 13 14 15 16 17 18 19 20 21 22 23" at bounding box center [926, 351] width 27 height 24
select select "19"
click at [913, 339] on select "00 01 02 03 04 05 06 07 08 09 10 11 12 13 14 15 16 17 18 19 20 21 22 23" at bounding box center [926, 351] width 27 height 24
type input "19:00"
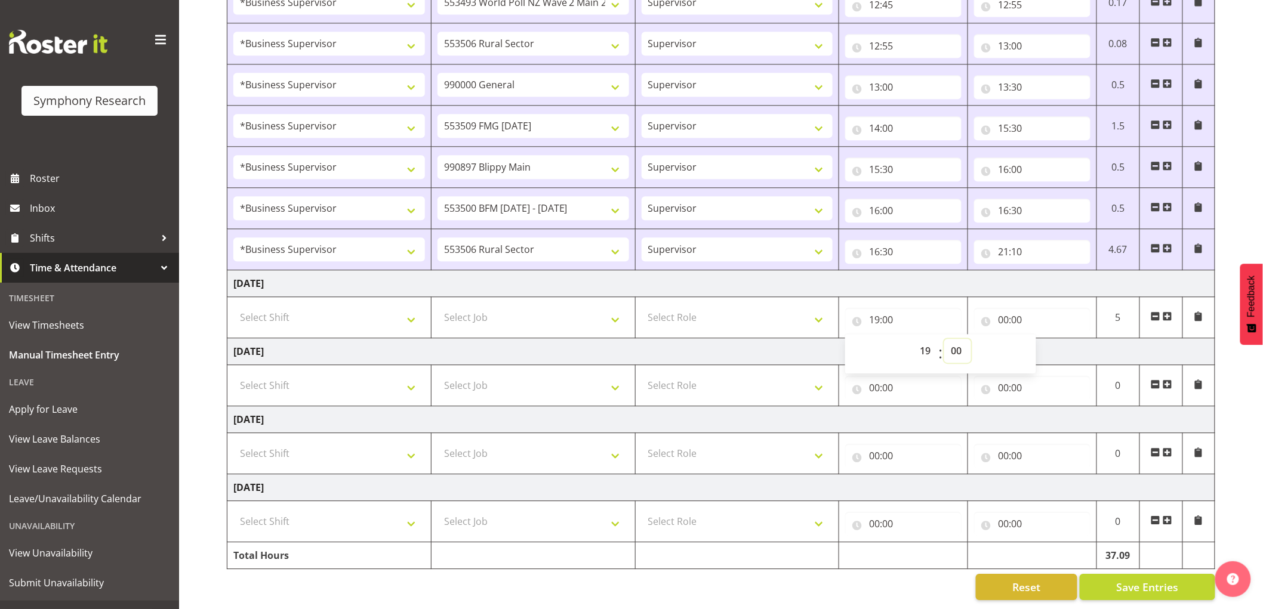
click at [959, 343] on select "00 01 02 03 04 05 06 07 08 09 10 11 12 13 14 15 16 17 18 19 20 21 22 23 24 25 2…" at bounding box center [957, 351] width 27 height 24
select select "15"
click at [944, 339] on select "00 01 02 03 04 05 06 07 08 09 10 11 12 13 14 15 16 17 18 19 20 21 22 23 24 25 2…" at bounding box center [957, 351] width 27 height 24
type input "19:15"
drag, startPoint x: 1004, startPoint y: 300, endPoint x: 1006, endPoint y: 315, distance: 15.1
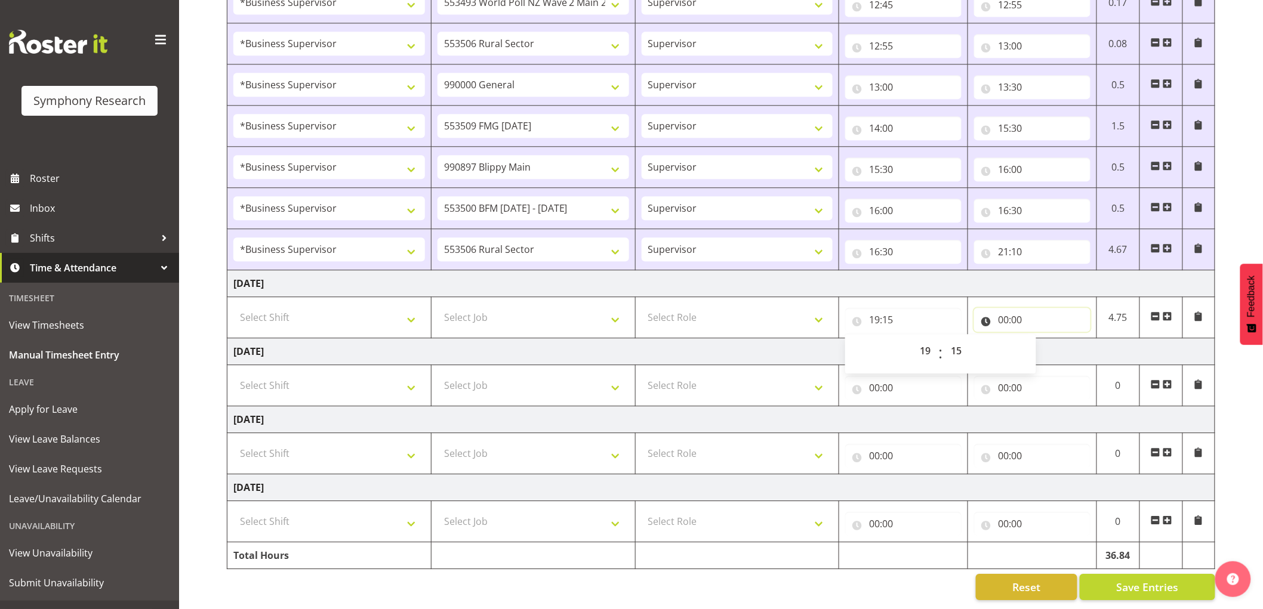
click at [1004, 308] on input "00:00" at bounding box center [1032, 320] width 116 height 24
click at [1049, 346] on select "00 01 02 03 04 05 06 07 08 09 10 11 12 13 14 15 16 17 18 19 20 21 22 23" at bounding box center [1055, 351] width 27 height 24
select select "21"
click at [1042, 339] on select "00 01 02 03 04 05 06 07 08 09 10 11 12 13 14 15 16 17 18 19 20 21 22 23" at bounding box center [1055, 351] width 27 height 24
type input "21:00"
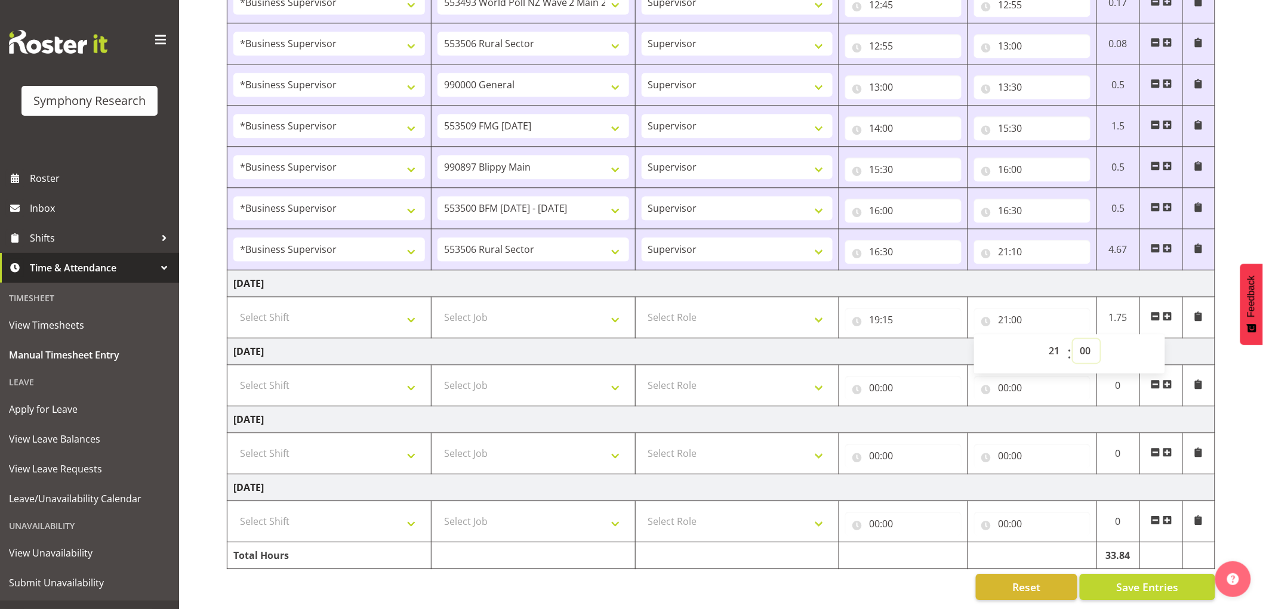
drag, startPoint x: 1082, startPoint y: 341, endPoint x: 1090, endPoint y: 347, distance: 10.6
click at [1082, 341] on select "00 01 02 03 04 05 06 07 08 09 10 11 12 13 14 15 16 17 18 19 20 21 22 23 24 25 2…" at bounding box center [1086, 351] width 27 height 24
select select "15"
click at [1073, 339] on select "00 01 02 03 04 05 06 07 08 09 10 11 12 13 14 15 16 17 18 19 20 21 22 23 24 25 2…" at bounding box center [1086, 351] width 27 height 24
type input "21:15"
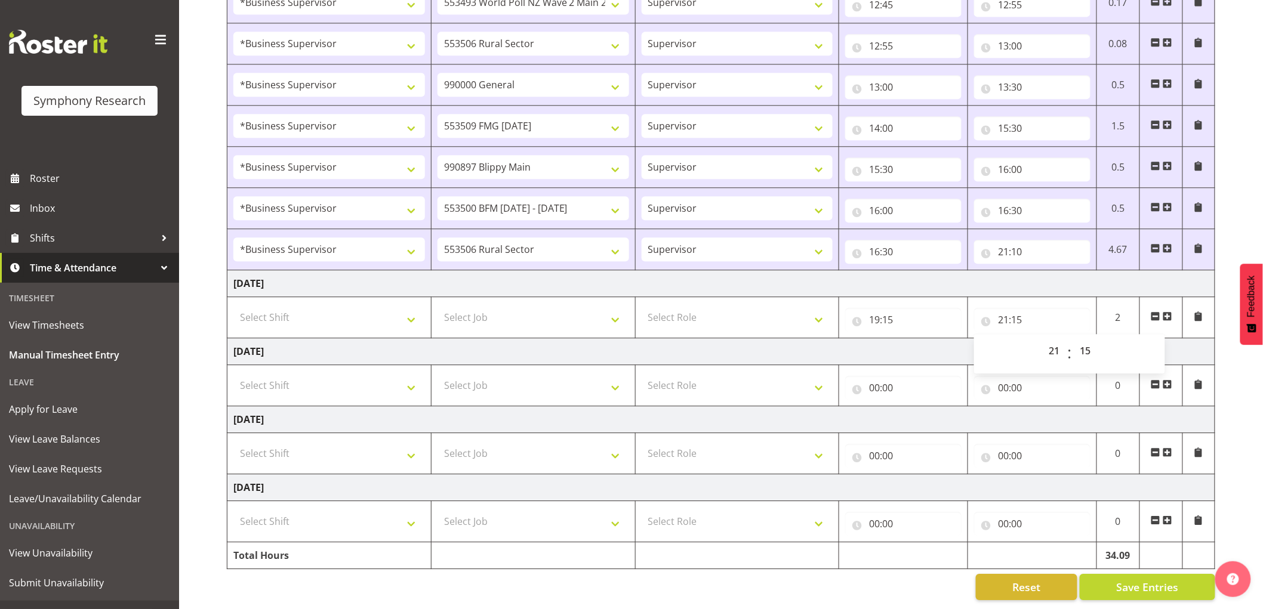
click at [1157, 312] on span at bounding box center [1156, 317] width 10 height 10
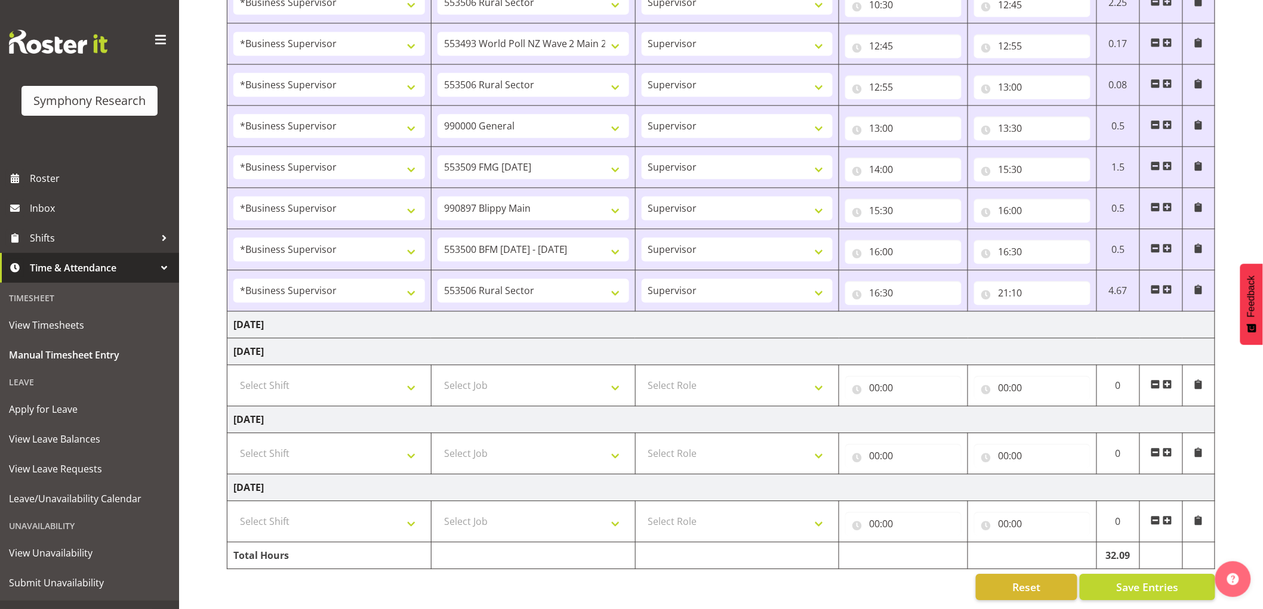
scroll to position [1127, 0]
click at [1141, 583] on span "Save Entries" at bounding box center [1147, 588] width 62 height 16
click at [91, 236] on span "Shifts" at bounding box center [92, 238] width 125 height 18
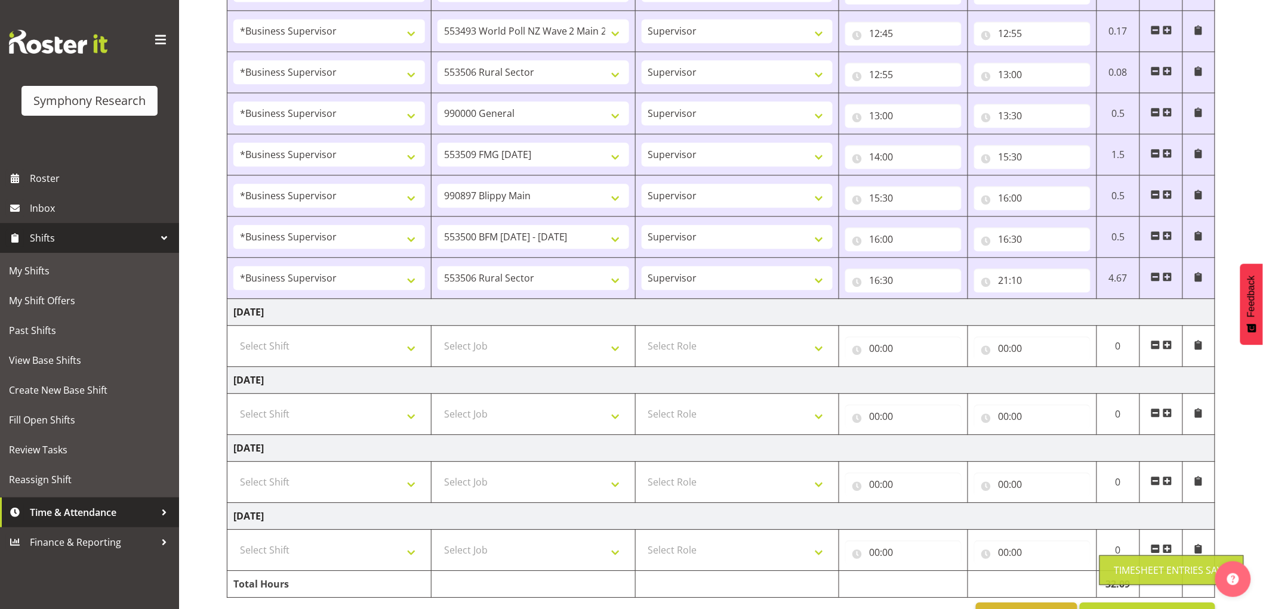
click at [108, 515] on span "Time & Attendance" at bounding box center [92, 513] width 125 height 18
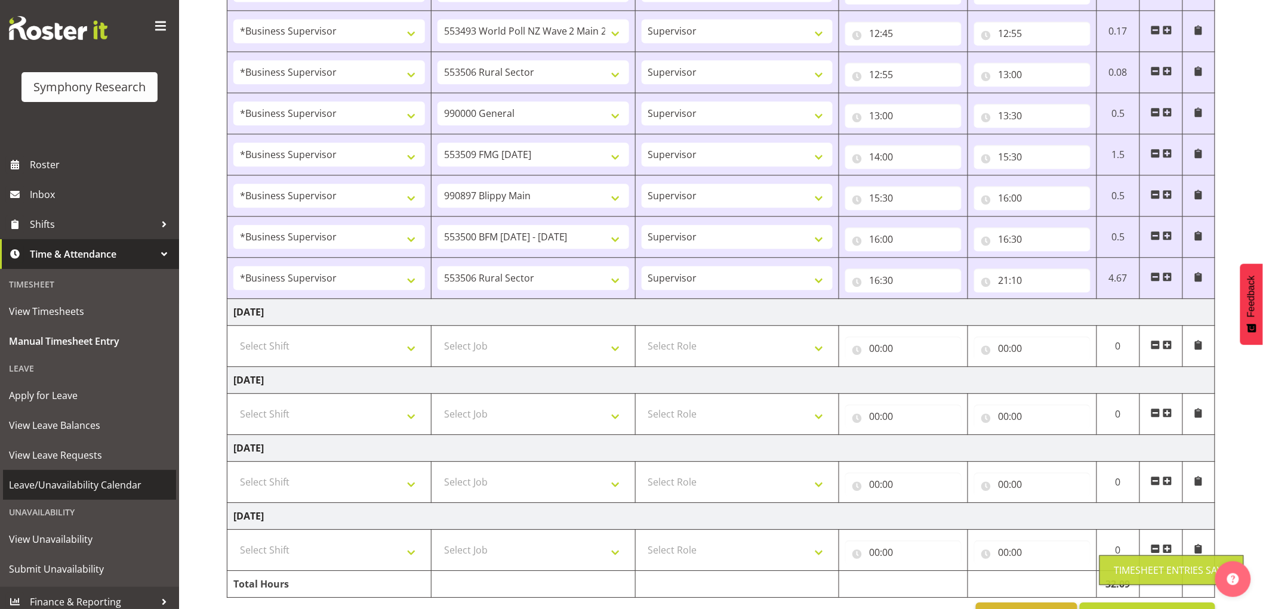
scroll to position [21, 0]
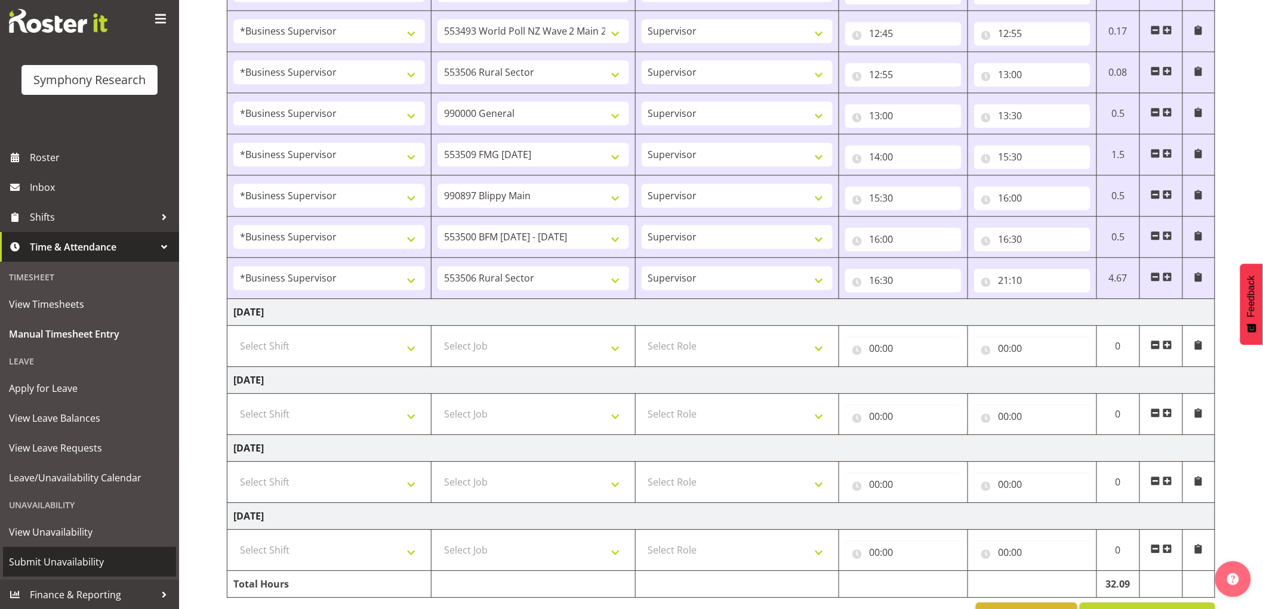
click at [86, 574] on link "Submit Unavailability" at bounding box center [89, 562] width 173 height 30
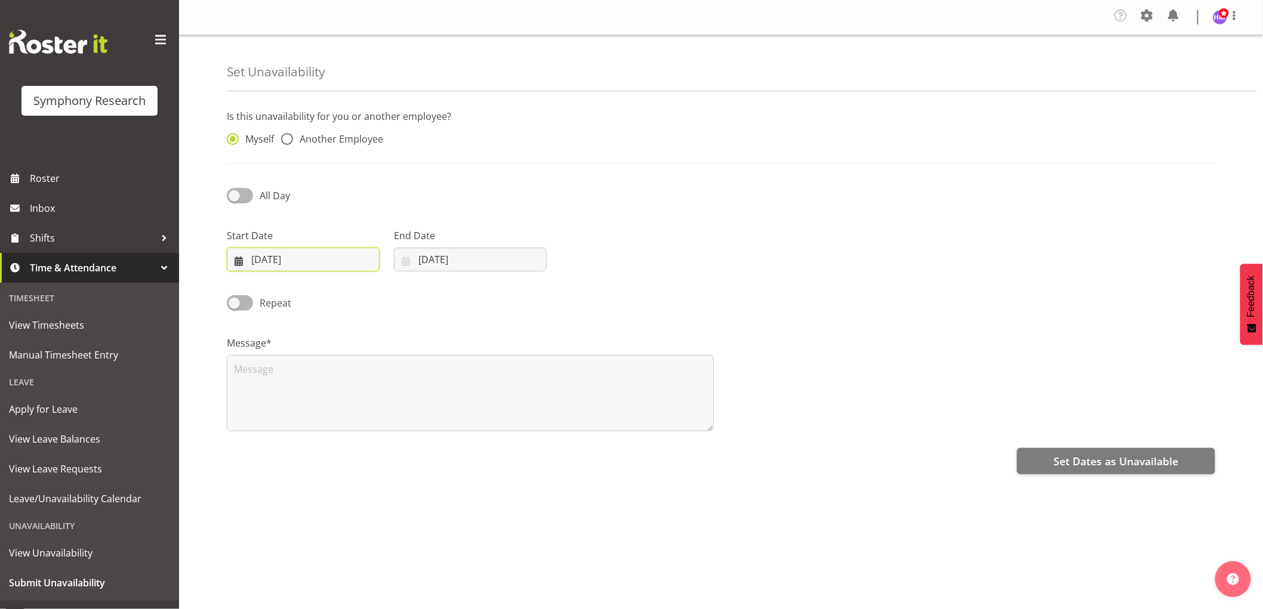
drag, startPoint x: 284, startPoint y: 270, endPoint x: 294, endPoint y: 270, distance: 10.8
click at [285, 270] on input "10/09/2025" at bounding box center [303, 260] width 153 height 24
drag, startPoint x: 275, startPoint y: 408, endPoint x: 312, endPoint y: 357, distance: 62.9
click at [276, 408] on link "15" at bounding box center [274, 402] width 24 height 22
type input "15/09/2025"
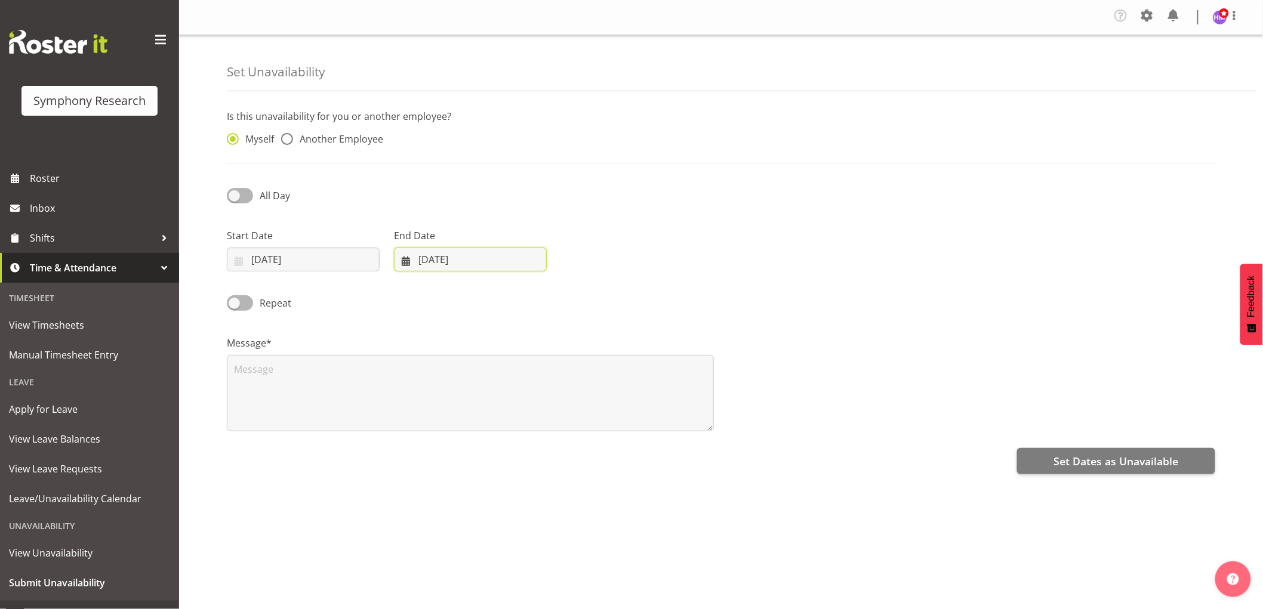
drag, startPoint x: 443, startPoint y: 260, endPoint x: 423, endPoint y: 313, distance: 57.4
click at [443, 260] on input "[DATE]" at bounding box center [470, 260] width 153 height 24
drag, startPoint x: 440, startPoint y: 405, endPoint x: 323, endPoint y: 259, distance: 186.8
click at [439, 403] on span "15" at bounding box center [441, 401] width 10 height 11
type input "15/09/2025"
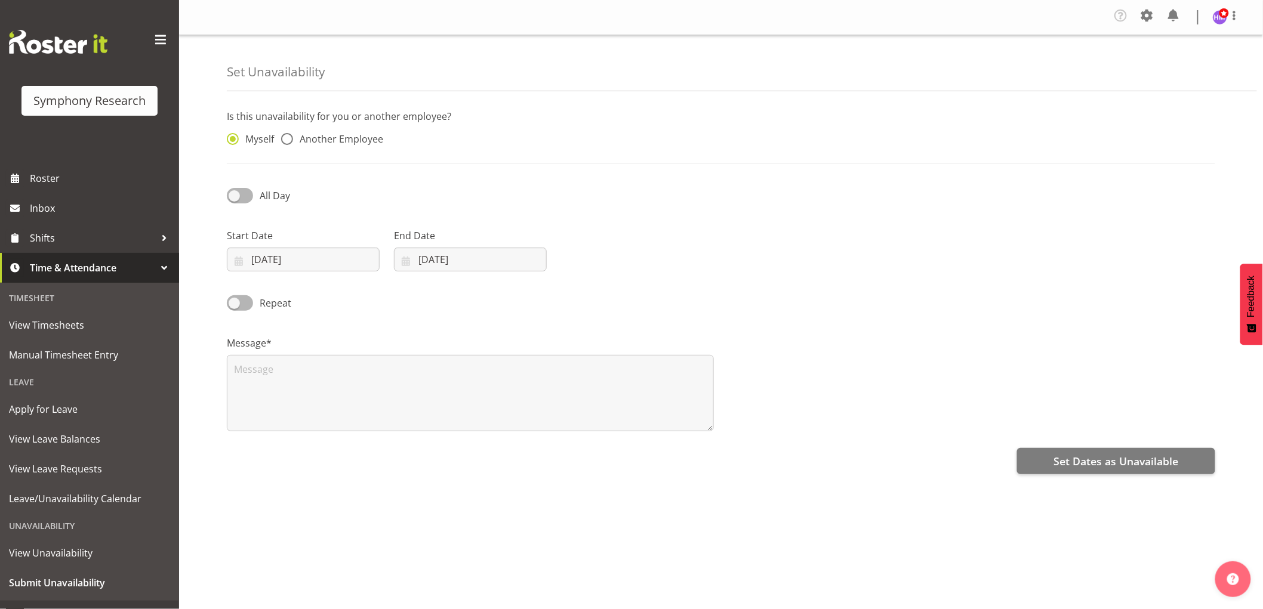
click at [239, 204] on div "All Day" at bounding box center [345, 196] width 236 height 17
click at [247, 198] on span at bounding box center [240, 195] width 26 height 15
click at [235, 198] on input "All Day" at bounding box center [231, 196] width 8 height 8
checkbox input "true"
select select "20"
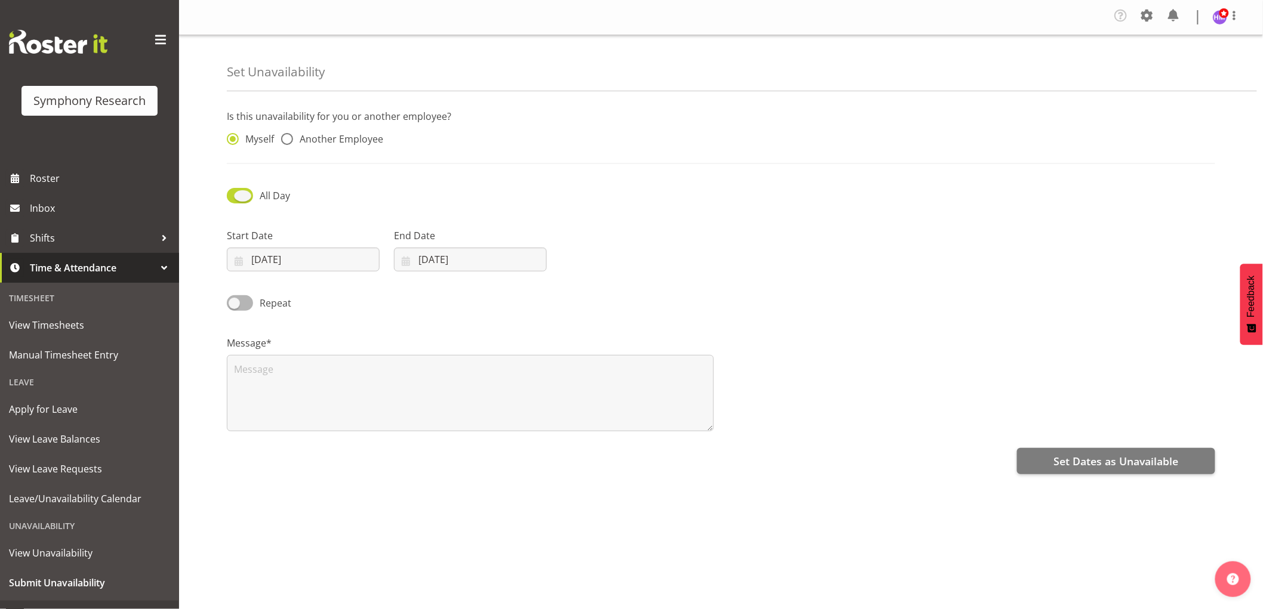
select select "57"
drag, startPoint x: 595, startPoint y: 261, endPoint x: 622, endPoint y: 284, distance: 35.2
click at [597, 263] on input "20:57" at bounding box center [637, 260] width 153 height 24
drag, startPoint x: 648, startPoint y: 295, endPoint x: 677, endPoint y: 321, distance: 38.5
click at [648, 295] on select "00 01 02 03 04 05 06 07 08 09 10 11 12 13 14 15 16 17 18 19 20 21 22 23" at bounding box center [642, 291] width 27 height 24
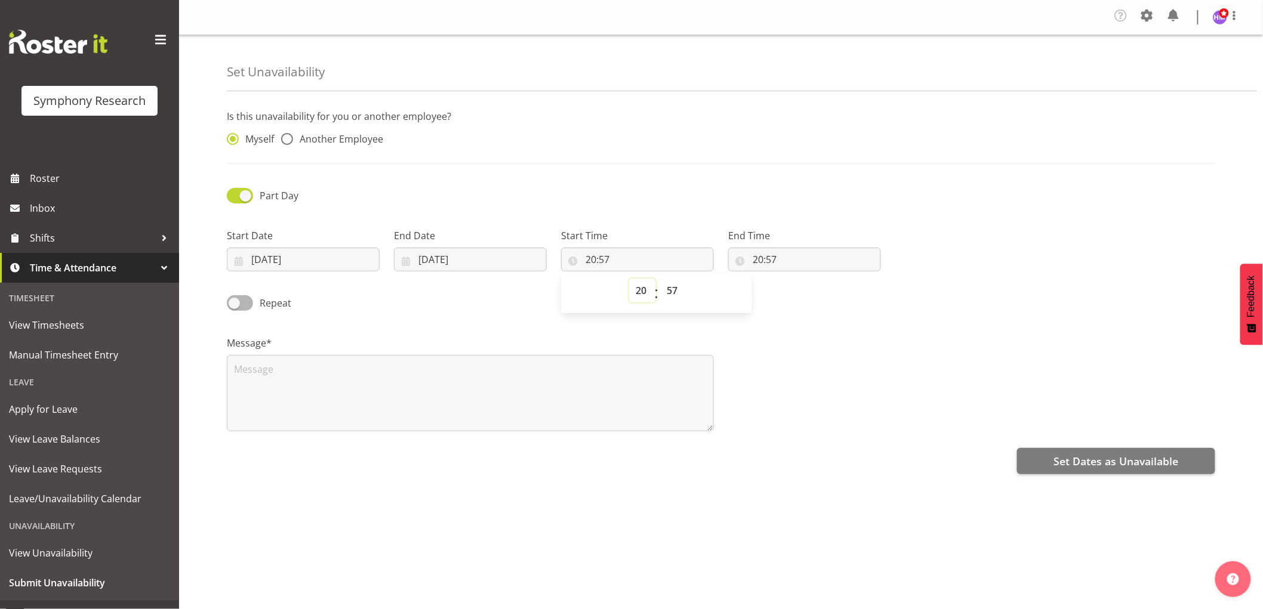
select select "17"
click at [629, 279] on select "00 01 02 03 04 05 06 07 08 09 10 11 12 13 14 15 16 17 18 19 20 21 22 23" at bounding box center [642, 291] width 27 height 24
type input "17:57"
click at [683, 299] on select "00 01 02 03 04 05 06 07 08 09 10 11 12 13 14 15 16 17 18 19 20 21 22 23 24 25 2…" at bounding box center [673, 291] width 27 height 24
select select "1"
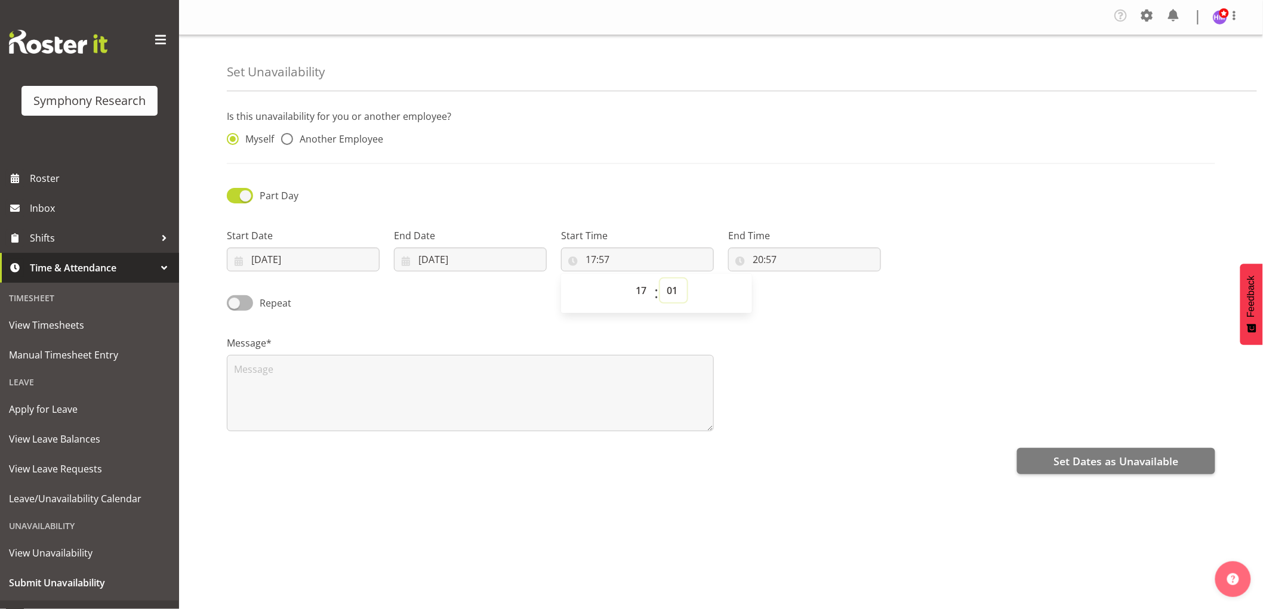
click at [660, 279] on select "00 01 02 03 04 05 06 07 08 09 10 11 12 13 14 15 16 17 18 19 20 21 22 23 24 25 2…" at bounding box center [673, 291] width 27 height 24
type input "17:01"
drag, startPoint x: 760, startPoint y: 261, endPoint x: 777, endPoint y: 282, distance: 26.8
click at [761, 261] on input "20:57" at bounding box center [804, 260] width 153 height 24
drag, startPoint x: 808, startPoint y: 287, endPoint x: 806, endPoint y: 298, distance: 12.1
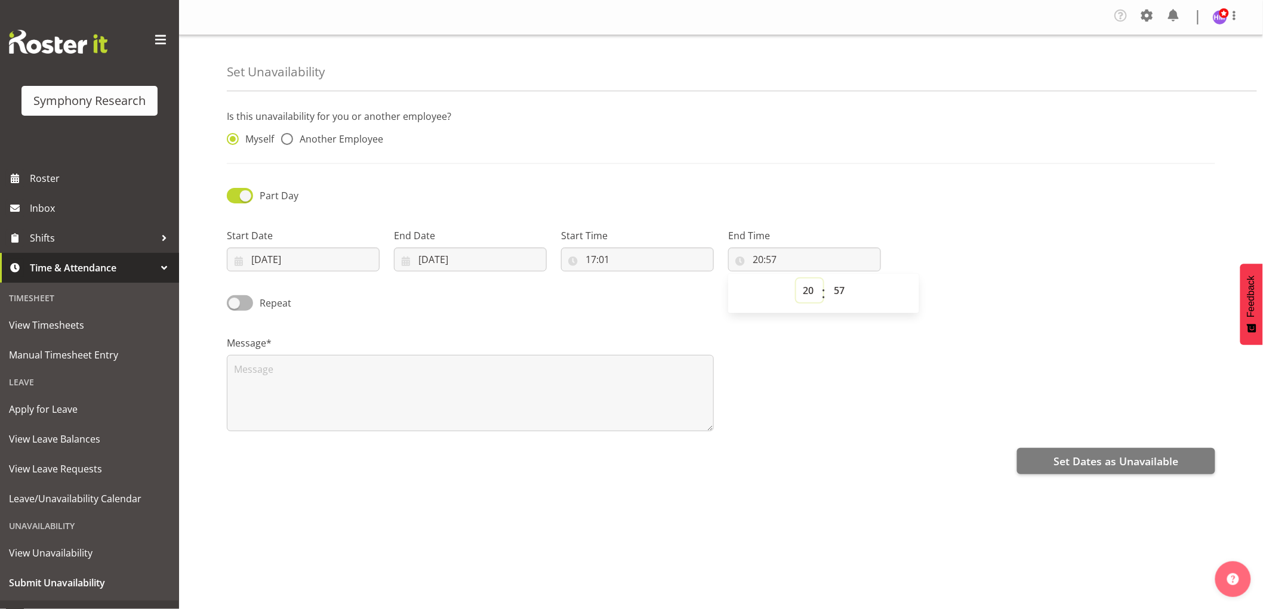
click at [807, 291] on select "00 01 02 03 04 05 06 07 08 09 10 11 12 13 14 15 16 17 18 19 20 21 22 23" at bounding box center [809, 291] width 27 height 24
select select "23"
click at [796, 279] on select "00 01 02 03 04 05 06 07 08 09 10 11 12 13 14 15 16 17 18 19 20 21 22 23" at bounding box center [809, 291] width 27 height 24
type input "23:57"
click at [612, 395] on textarea at bounding box center [470, 393] width 487 height 76
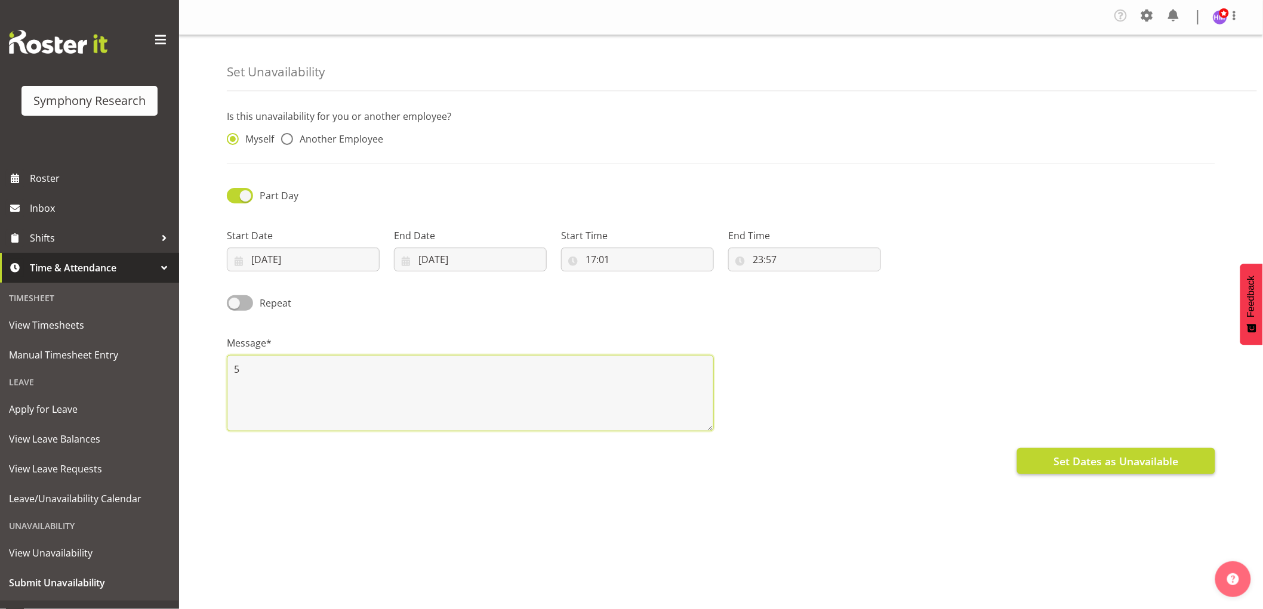
type textarea "5"
click at [1046, 461] on button "Set Dates as Unavailable" at bounding box center [1116, 461] width 198 height 26
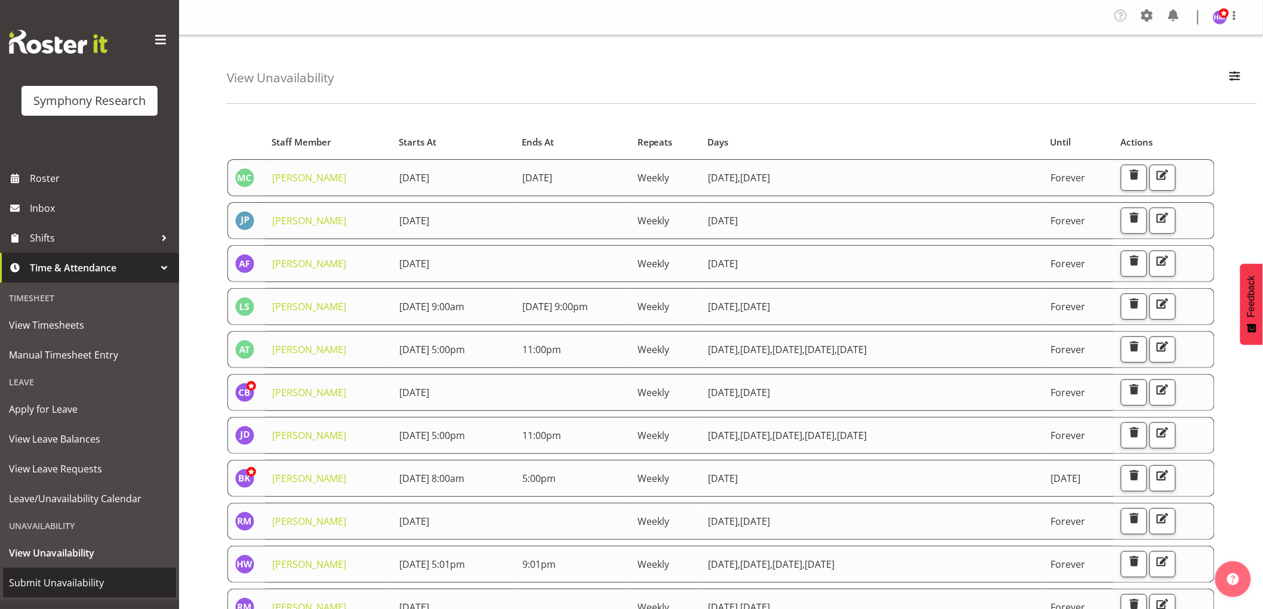
click at [81, 576] on span "Submit Unavailability" at bounding box center [89, 583] width 161 height 18
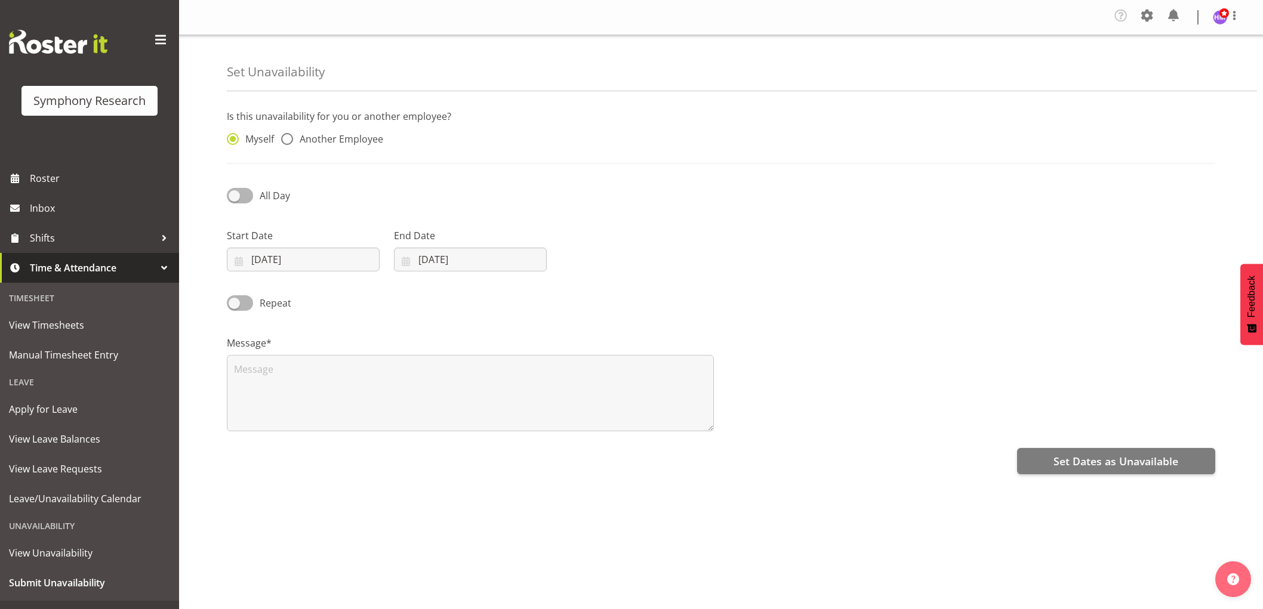
select select "8"
select select "2025"
click at [313, 263] on input "10/09/2025" at bounding box center [303, 260] width 153 height 24
click at [354, 413] on link "18" at bounding box center [347, 402] width 24 height 22
type input "18/09/2025"
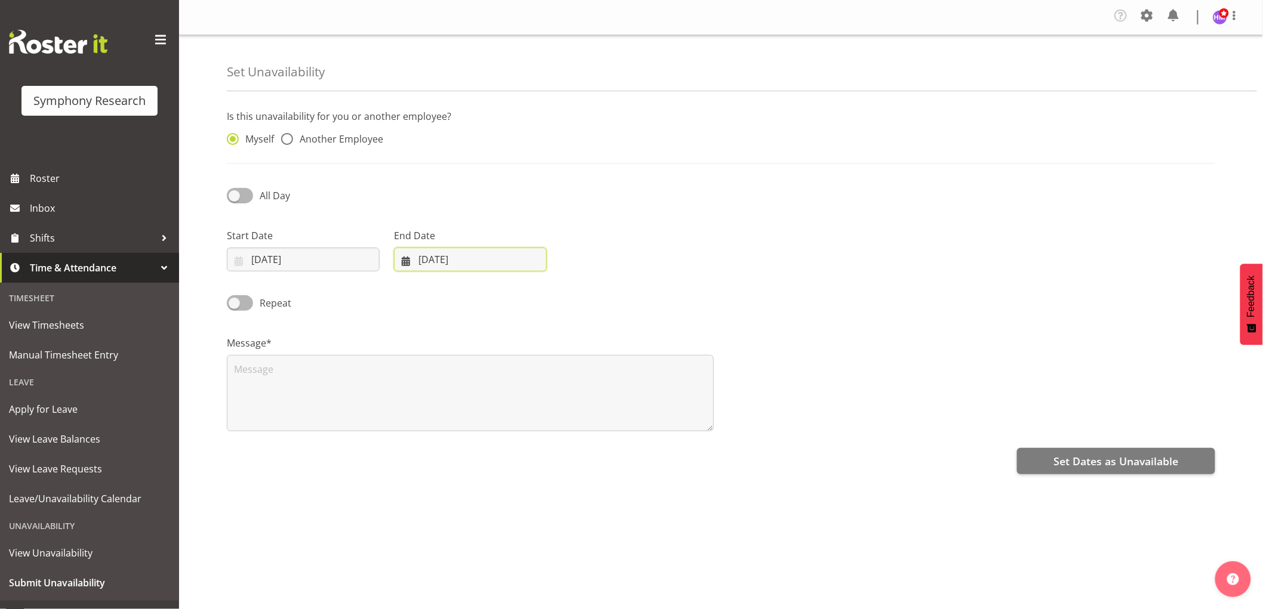
drag, startPoint x: 435, startPoint y: 267, endPoint x: 433, endPoint y: 337, distance: 69.9
click at [435, 267] on input "10/09/2025" at bounding box center [470, 260] width 153 height 24
click at [520, 399] on link "18" at bounding box center [514, 402] width 24 height 22
type input "18/09/2025"
click at [247, 195] on span at bounding box center [240, 195] width 26 height 15
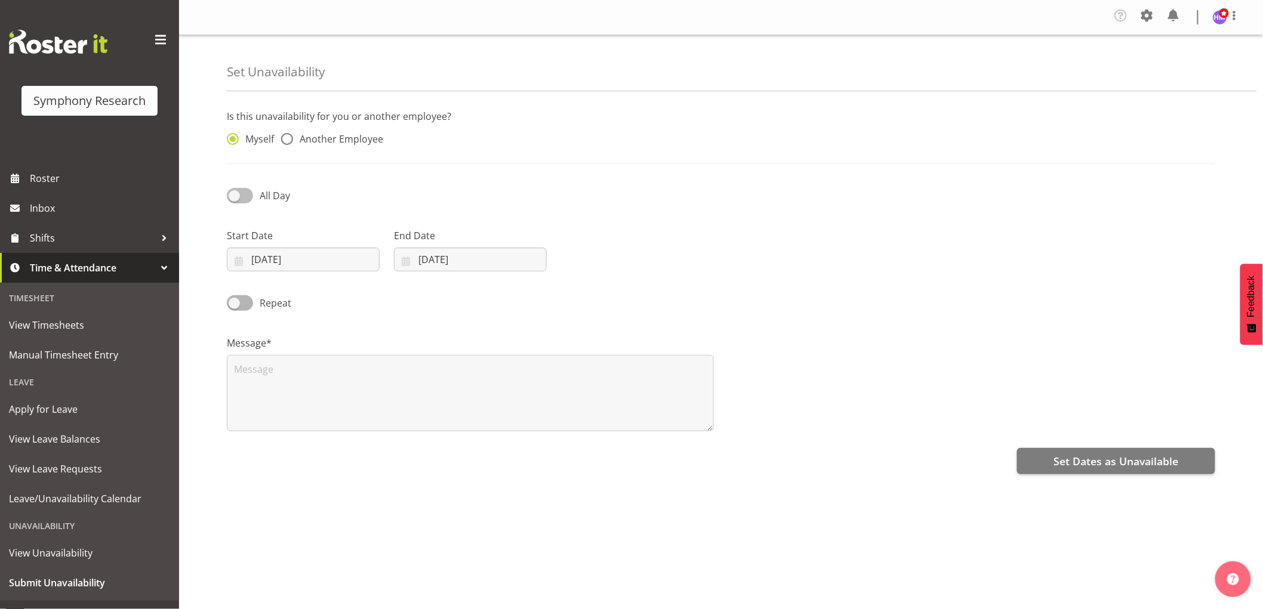
click at [235, 195] on input "All Day" at bounding box center [231, 196] width 8 height 8
checkbox input "true"
select select "20"
select select "58"
click at [304, 260] on input "18/09/2025" at bounding box center [303, 260] width 153 height 24
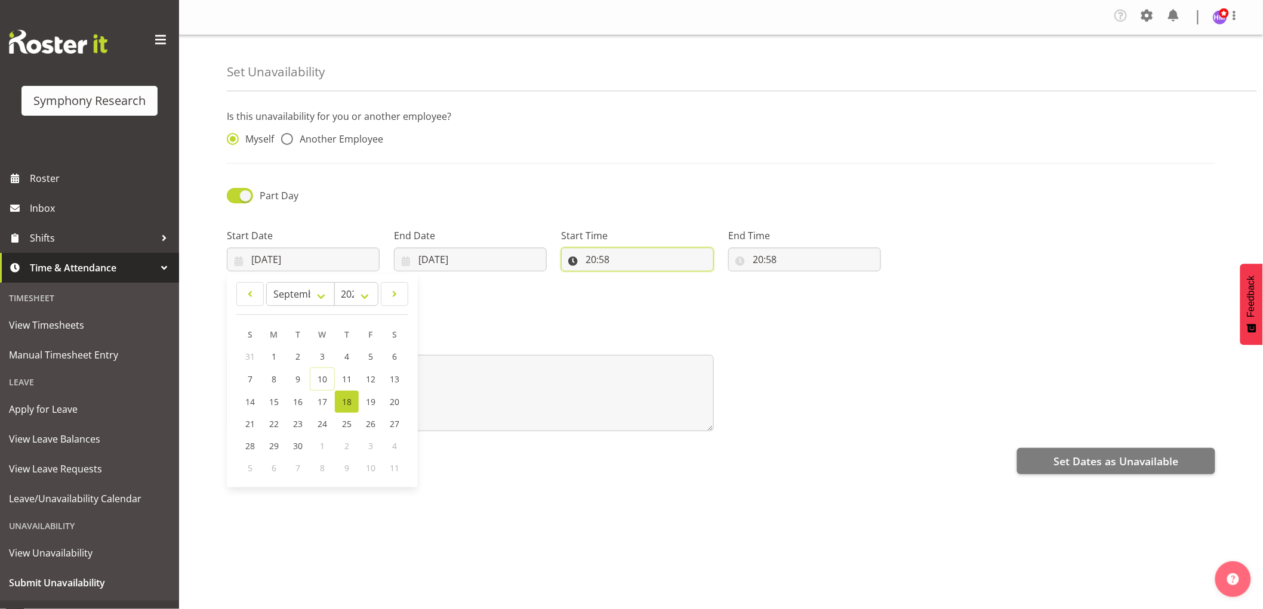
drag, startPoint x: 575, startPoint y: 260, endPoint x: 587, endPoint y: 261, distance: 12.1
click at [575, 260] on input "20:58" at bounding box center [637, 260] width 153 height 24
drag, startPoint x: 643, startPoint y: 295, endPoint x: 655, endPoint y: 329, distance: 36.1
click at [651, 295] on select "00 01 02 03 04 05 06 07 08 09 10 11 12 13 14 15 16 17 18 19 20 21 22 23" at bounding box center [642, 291] width 27 height 24
select select "17"
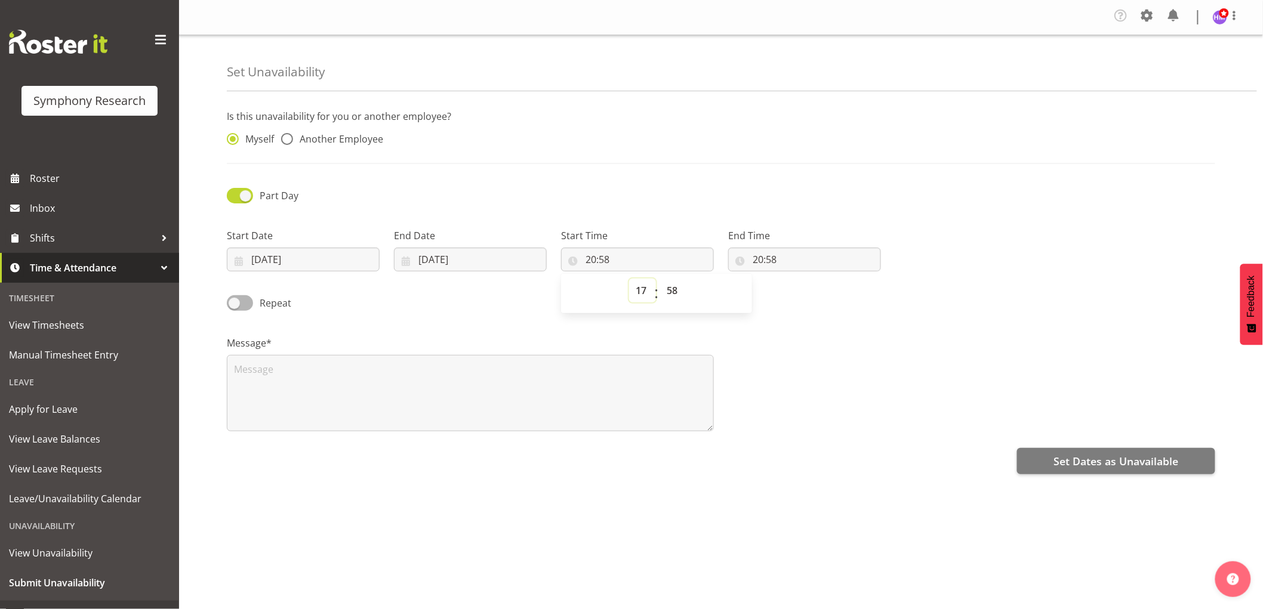
click at [629, 279] on select "00 01 02 03 04 05 06 07 08 09 10 11 12 13 14 15 16 17 18 19 20 21 22 23" at bounding box center [642, 291] width 27 height 24
type input "17:58"
click at [670, 287] on select "00 01 02 03 04 05 06 07 08 09 10 11 12 13 14 15 16 17 18 19 20 21 22 23 24 25 2…" at bounding box center [673, 291] width 27 height 24
select select "1"
click at [660, 279] on select "00 01 02 03 04 05 06 07 08 09 10 11 12 13 14 15 16 17 18 19 20 21 22 23 24 25 2…" at bounding box center [673, 291] width 27 height 24
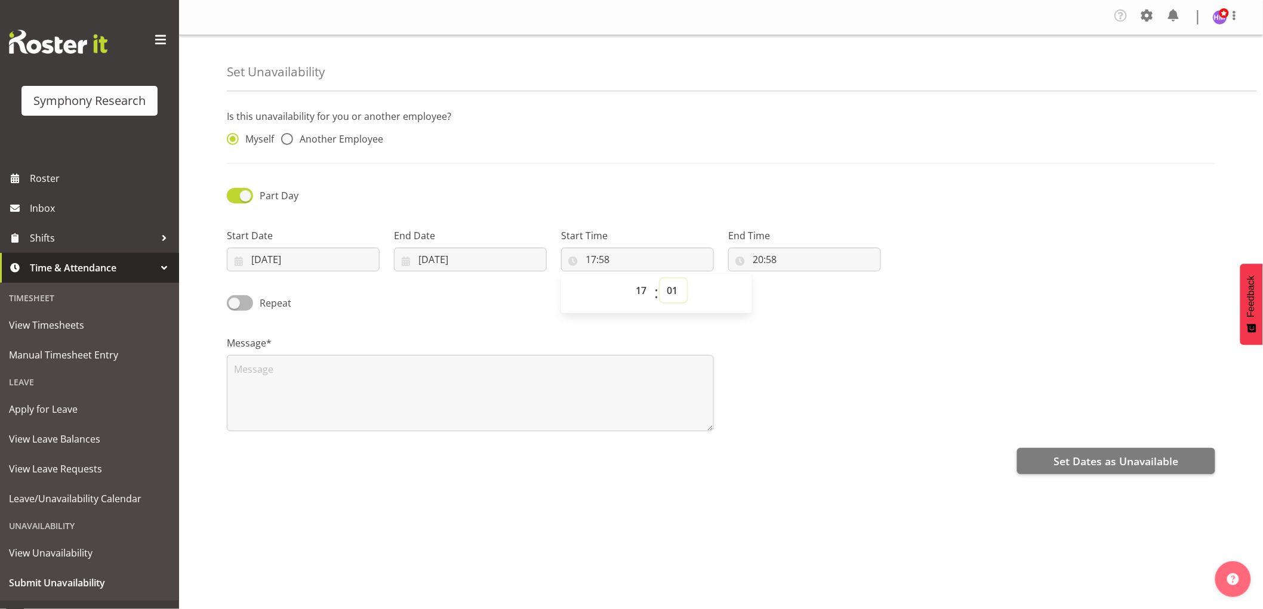
type input "17:01"
click at [760, 265] on input "20:58" at bounding box center [804, 260] width 153 height 24
click at [815, 290] on select "00 01 02 03 04 05 06 07 08 09 10 11 12 13 14 15 16 17 18 19 20 21 22 23" at bounding box center [809, 291] width 27 height 24
select select "23"
click at [796, 279] on select "00 01 02 03 04 05 06 07 08 09 10 11 12 13 14 15 16 17 18 19 20 21 22 23" at bounding box center [809, 291] width 27 height 24
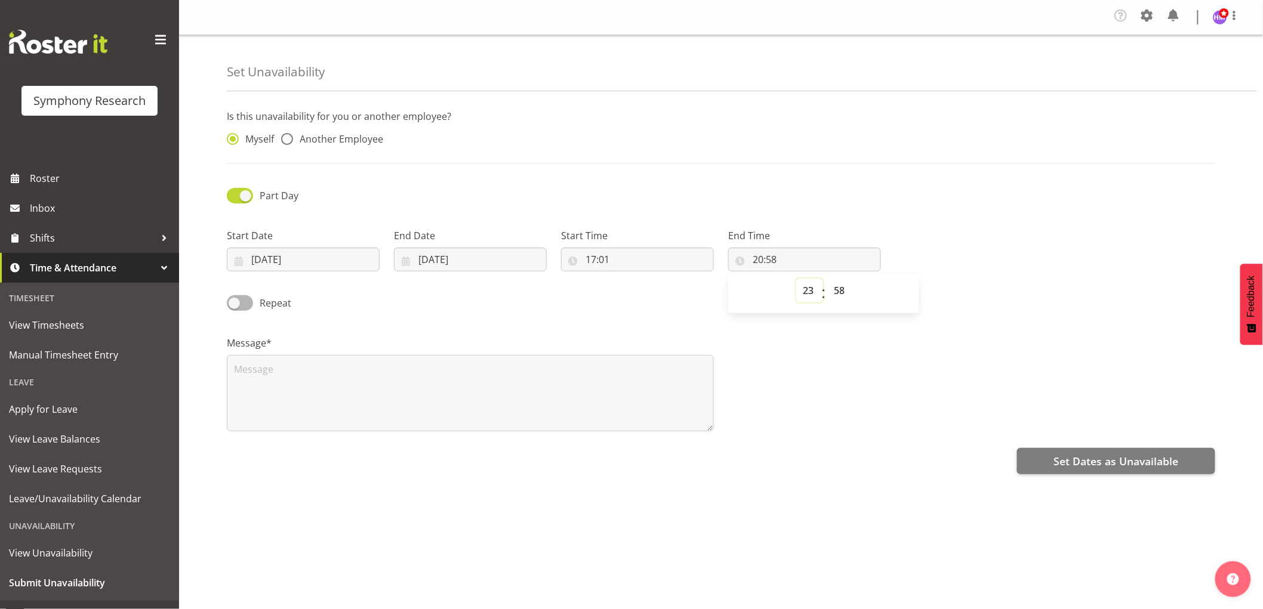
type input "23:58"
click at [568, 439] on div "Is this unavailability for you or another employee? Myself Another Employee Par…" at bounding box center [745, 339] width 1036 height 478
click at [565, 426] on textarea at bounding box center [470, 393] width 487 height 76
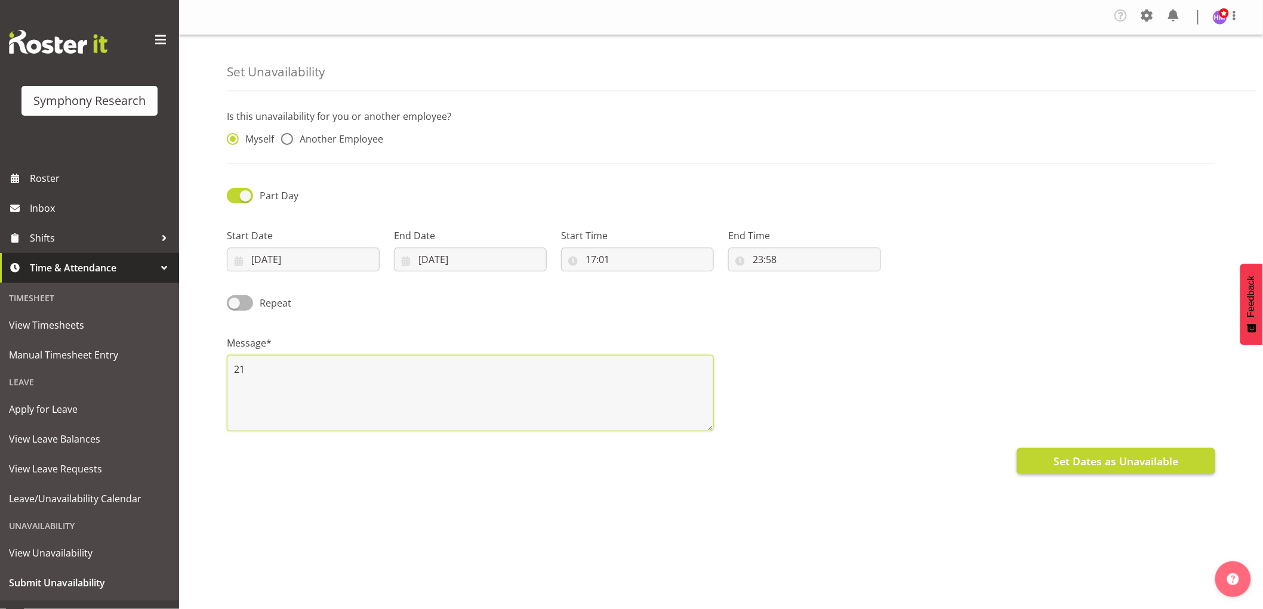
type textarea "21"
click at [1110, 450] on button "Set Dates as Unavailable" at bounding box center [1116, 461] width 198 height 26
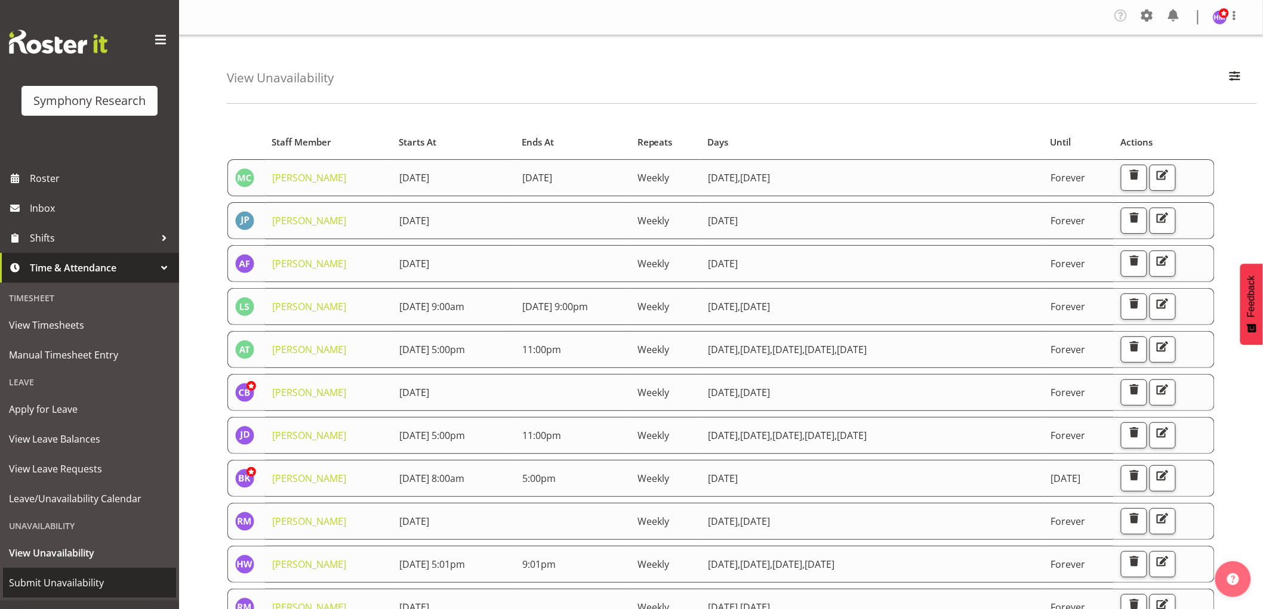
click at [67, 586] on span "Submit Unavailability" at bounding box center [89, 583] width 161 height 18
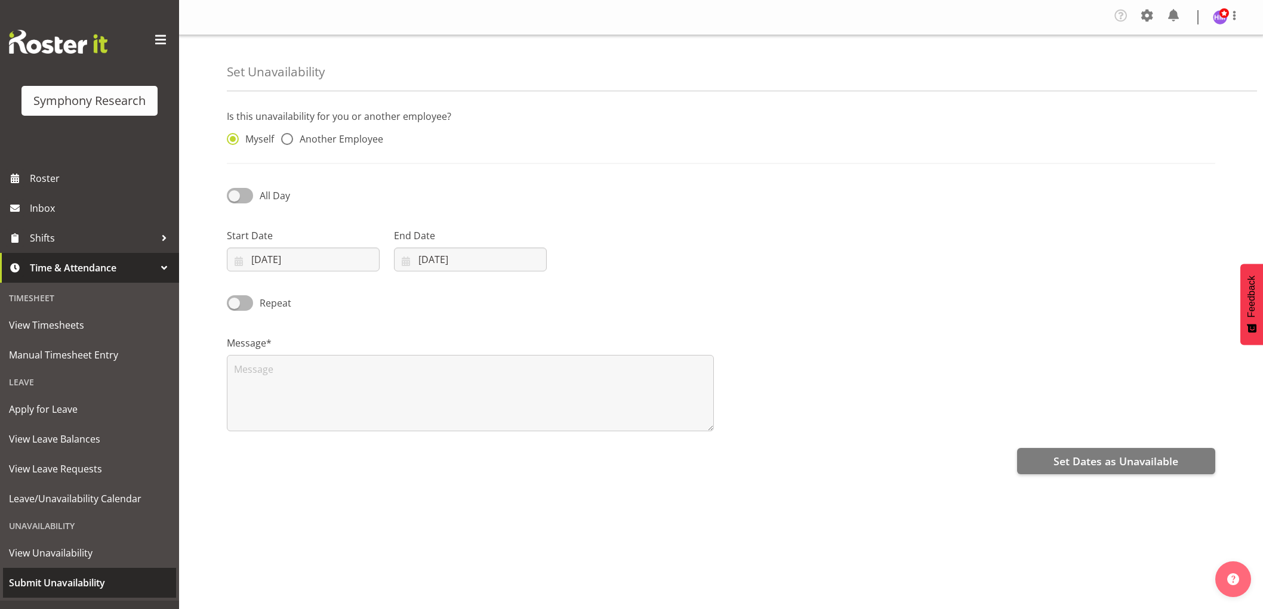
select select "8"
select select "2025"
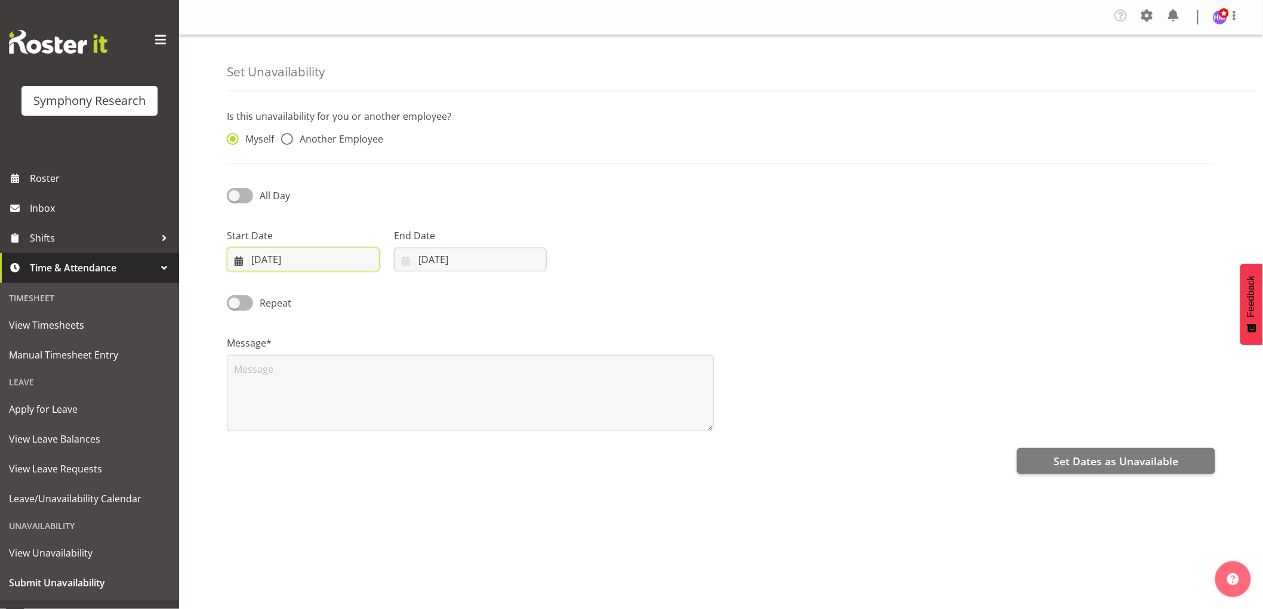
click at [283, 261] on input "[DATE]" at bounding box center [303, 260] width 153 height 24
click at [373, 408] on link "19" at bounding box center [371, 402] width 24 height 22
type input "[DATE]"
drag, startPoint x: 488, startPoint y: 264, endPoint x: 424, endPoint y: 343, distance: 101.0
click at [485, 267] on input "[DATE]" at bounding box center [470, 260] width 153 height 24
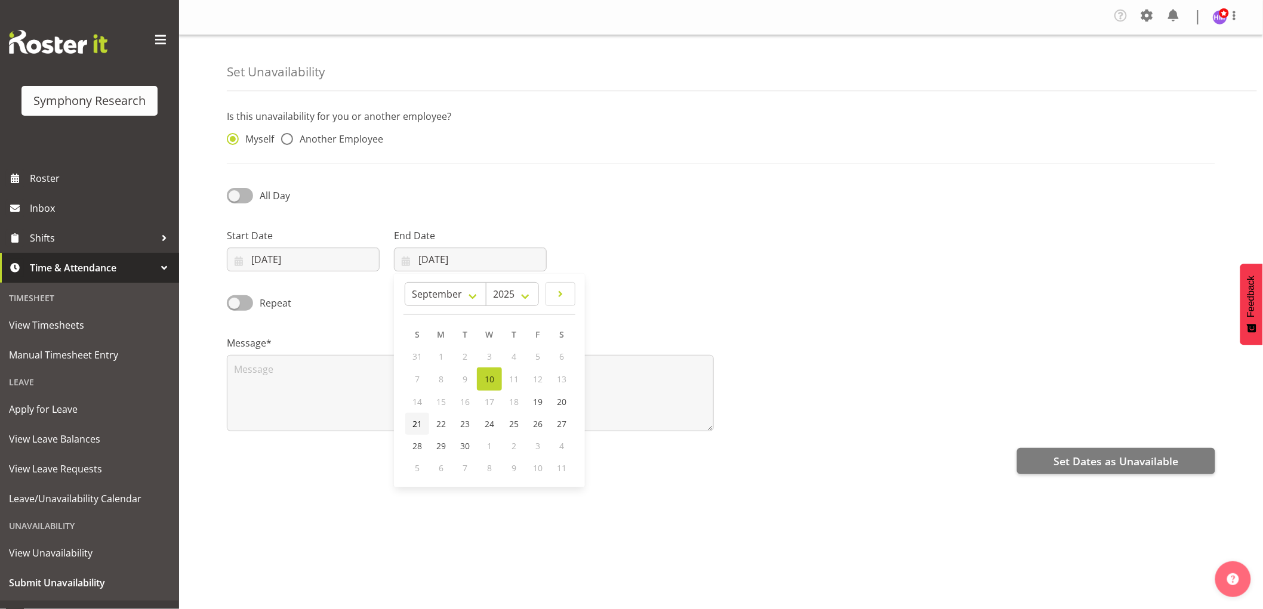
click at [414, 427] on span "21" at bounding box center [417, 423] width 10 height 11
type input "[DATE]"
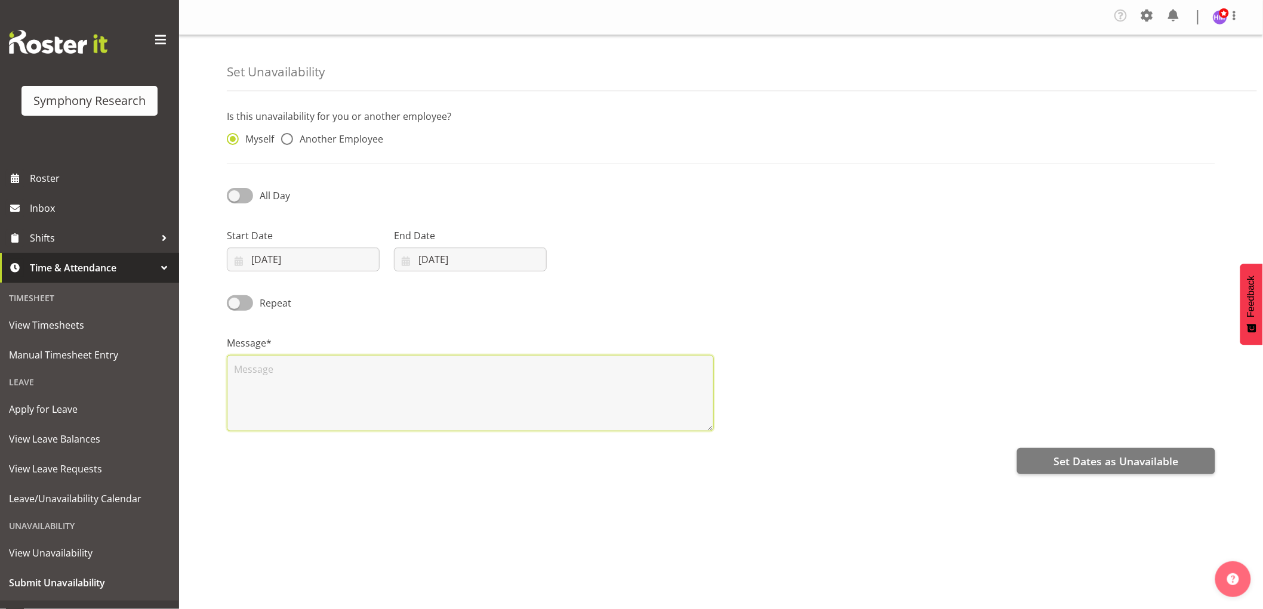
click at [387, 392] on textarea at bounding box center [470, 393] width 487 height 76
type textarea "5"
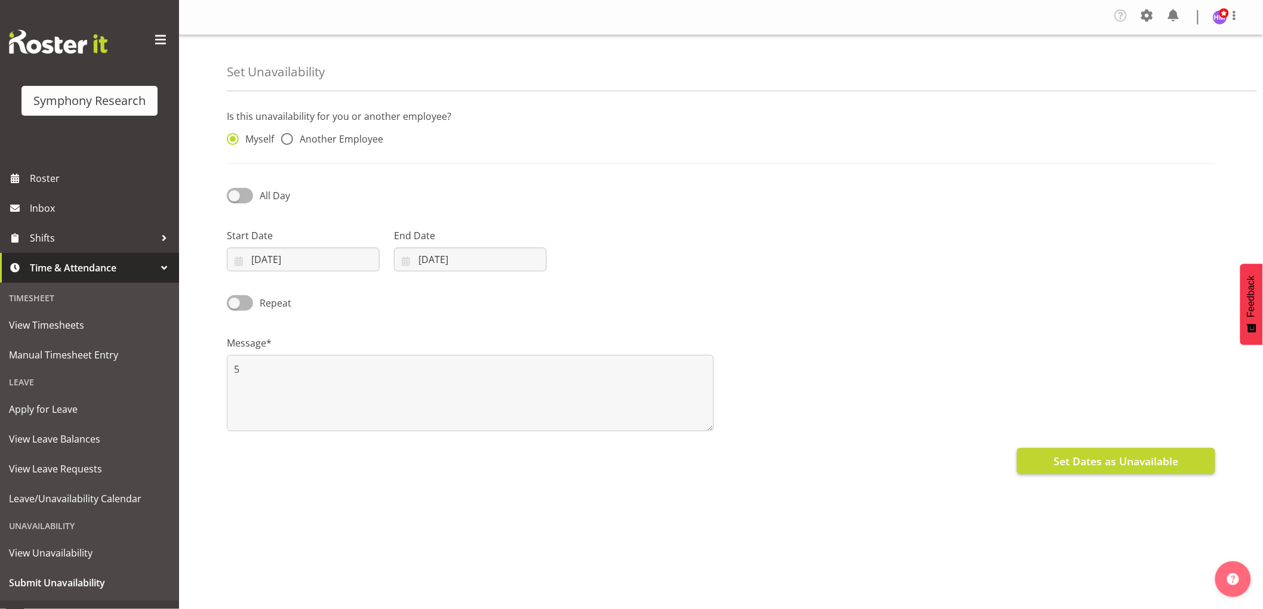
drag, startPoint x: 1166, startPoint y: 476, endPoint x: 1161, endPoint y: 469, distance: 9.1
click at [1165, 476] on div "Is this unavailability for you or another employee? Myself Another Employee All…" at bounding box center [745, 339] width 1036 height 478
click at [1160, 464] on span "Set Dates as Unavailable" at bounding box center [1115, 462] width 125 height 16
